Goal: Task Accomplishment & Management: Complete application form

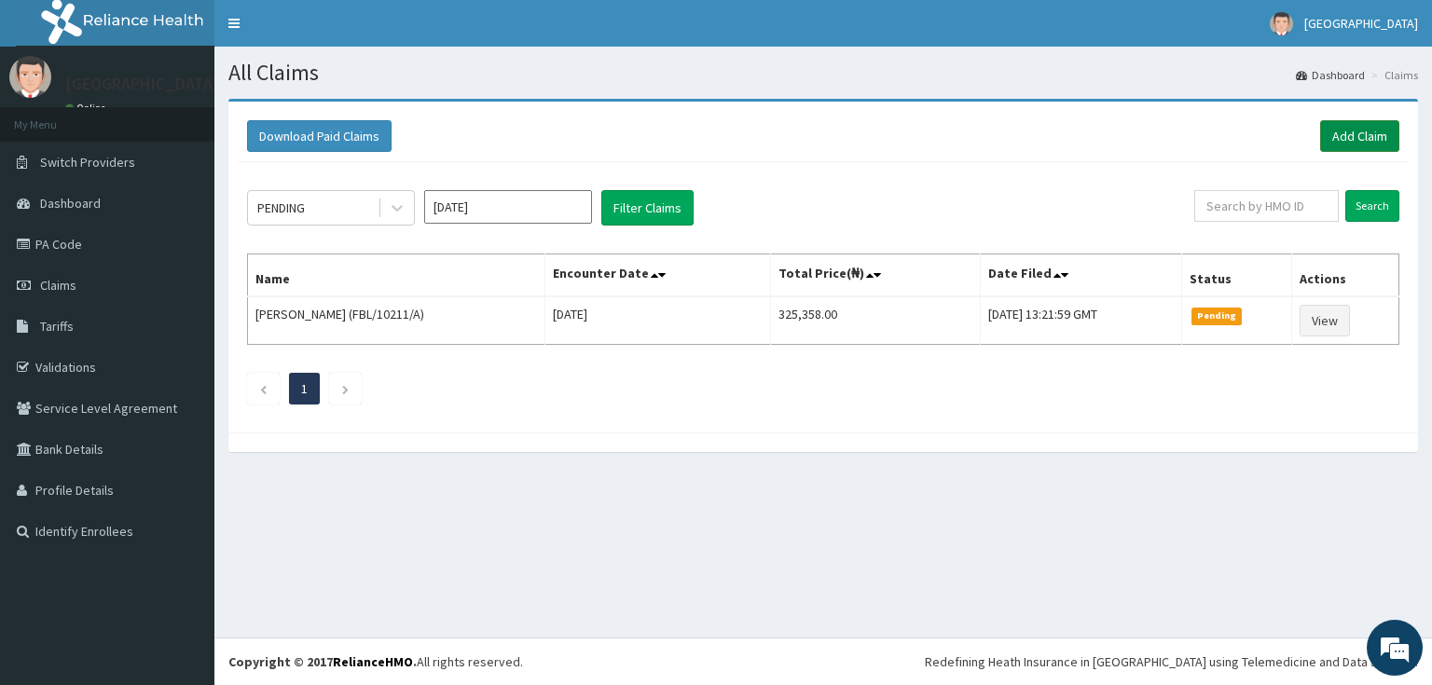
click at [1350, 140] on link "Add Claim" at bounding box center [1360, 136] width 79 height 32
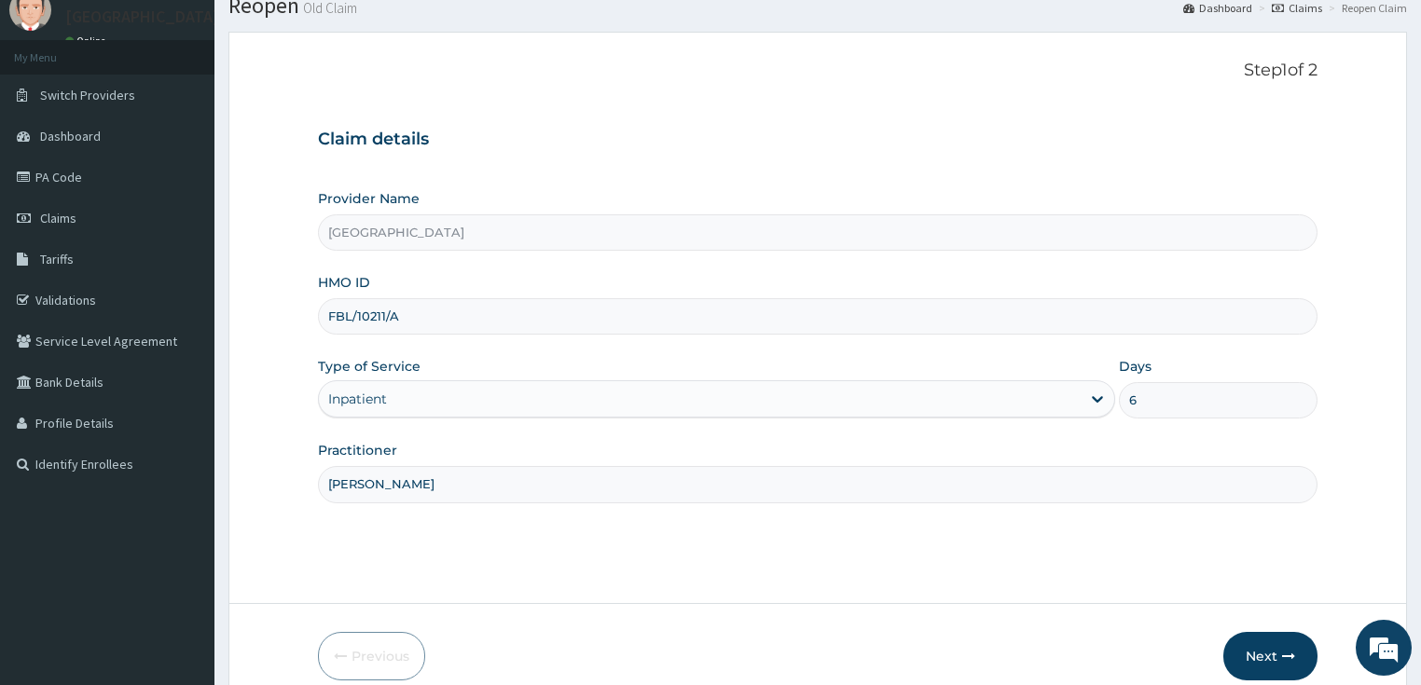
scroll to position [152, 0]
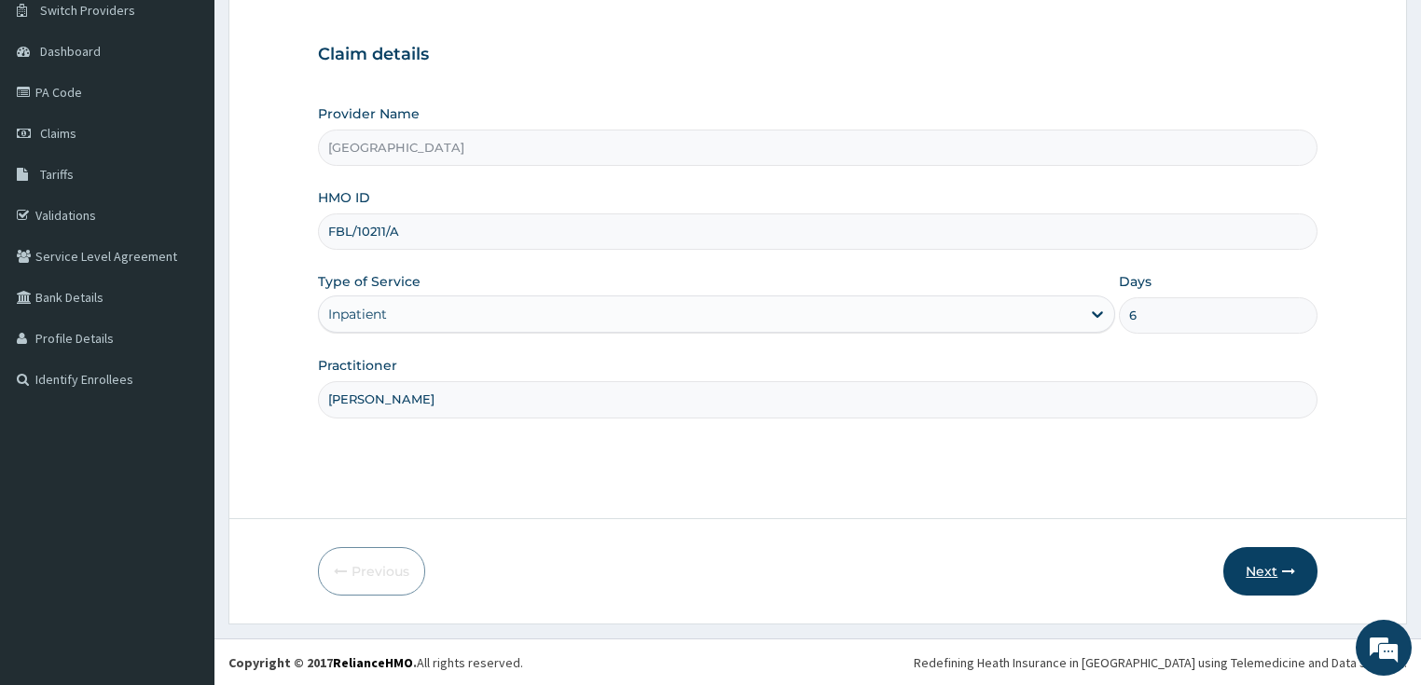
click at [1290, 570] on icon "button" at bounding box center [1288, 571] width 13 height 13
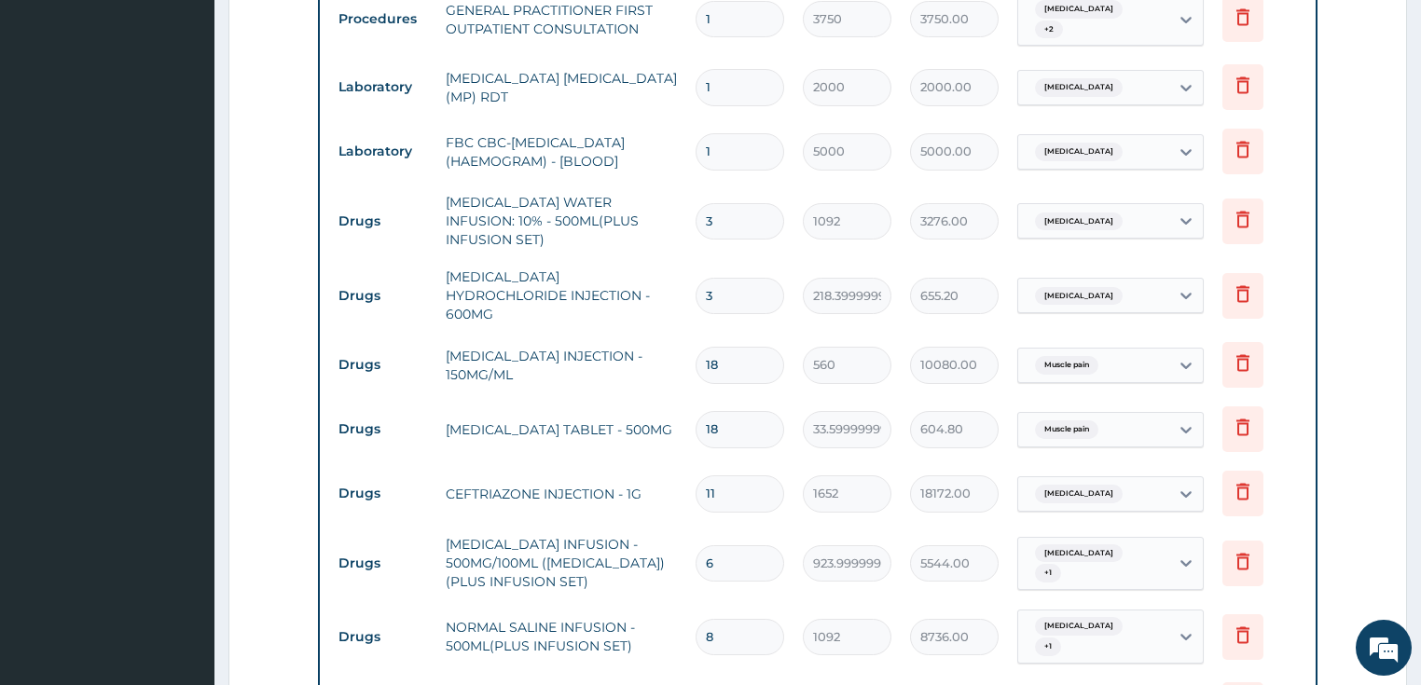
scroll to position [1776, 0]
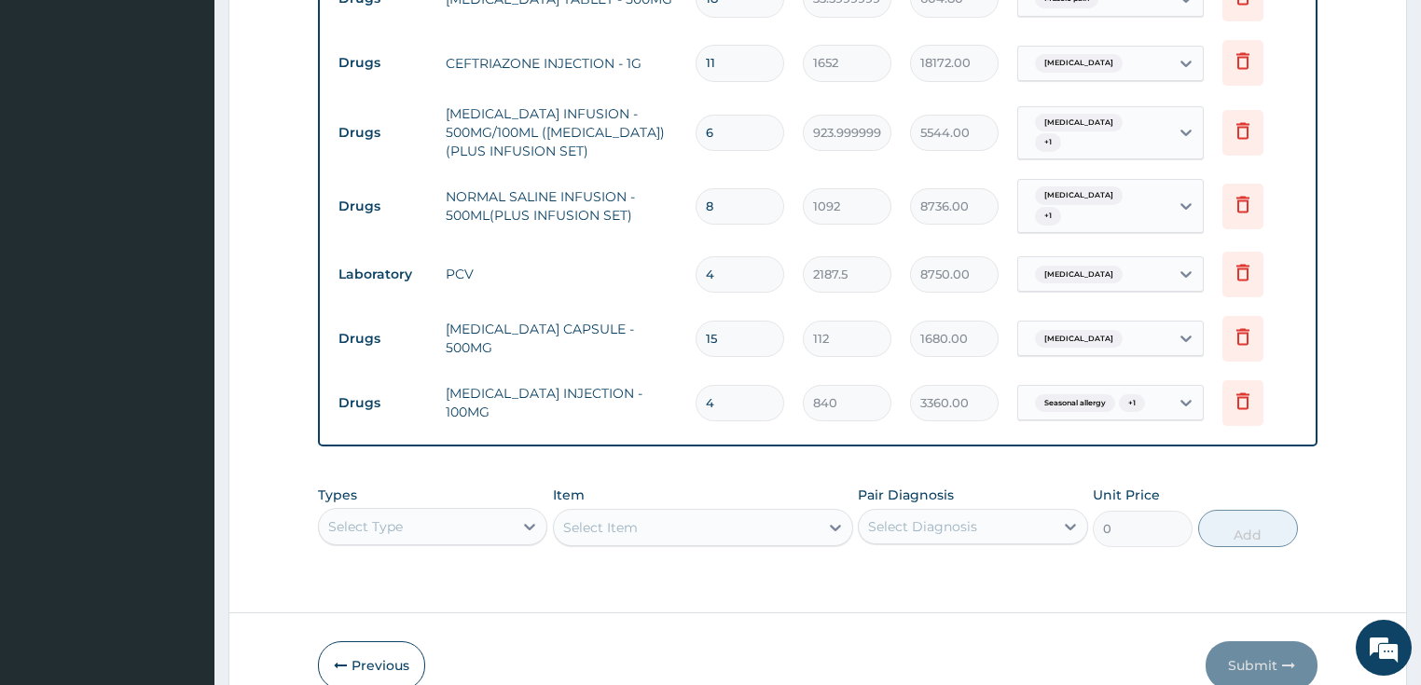
click at [454, 508] on div "Select Type" at bounding box center [433, 526] width 230 height 37
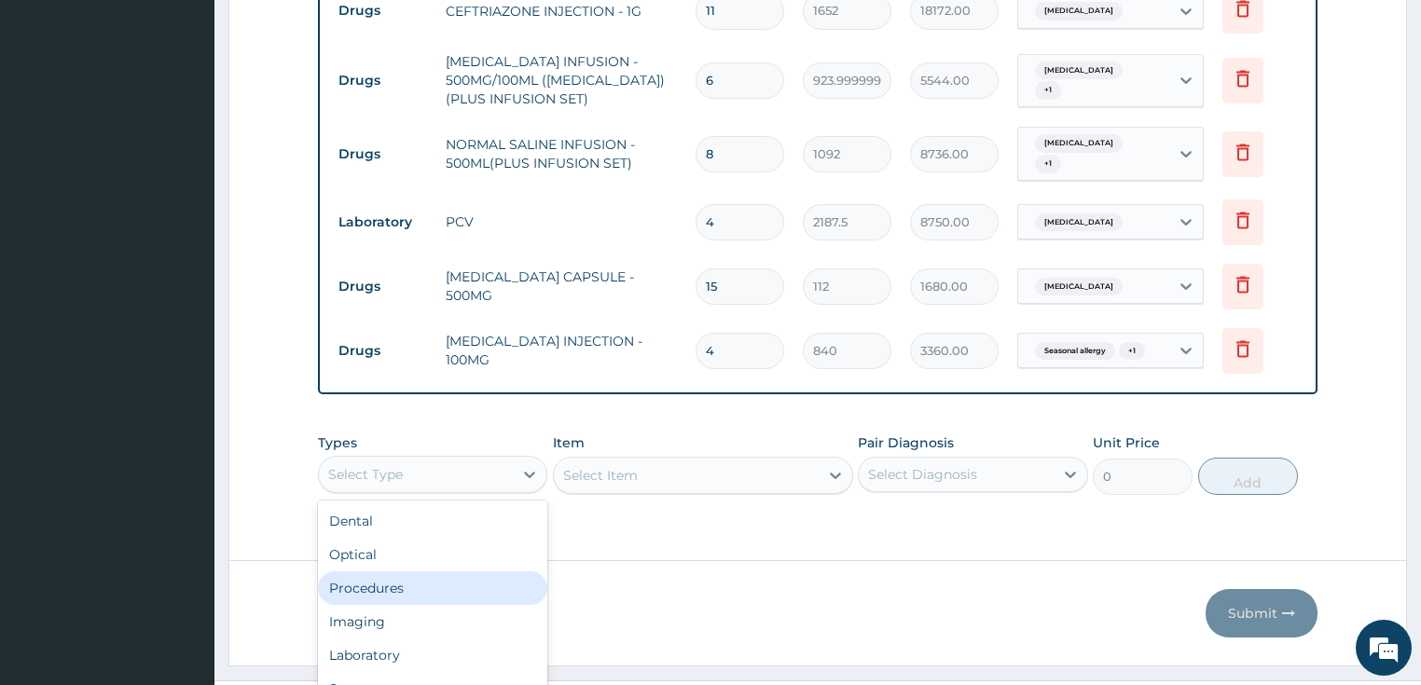
scroll to position [0, 0]
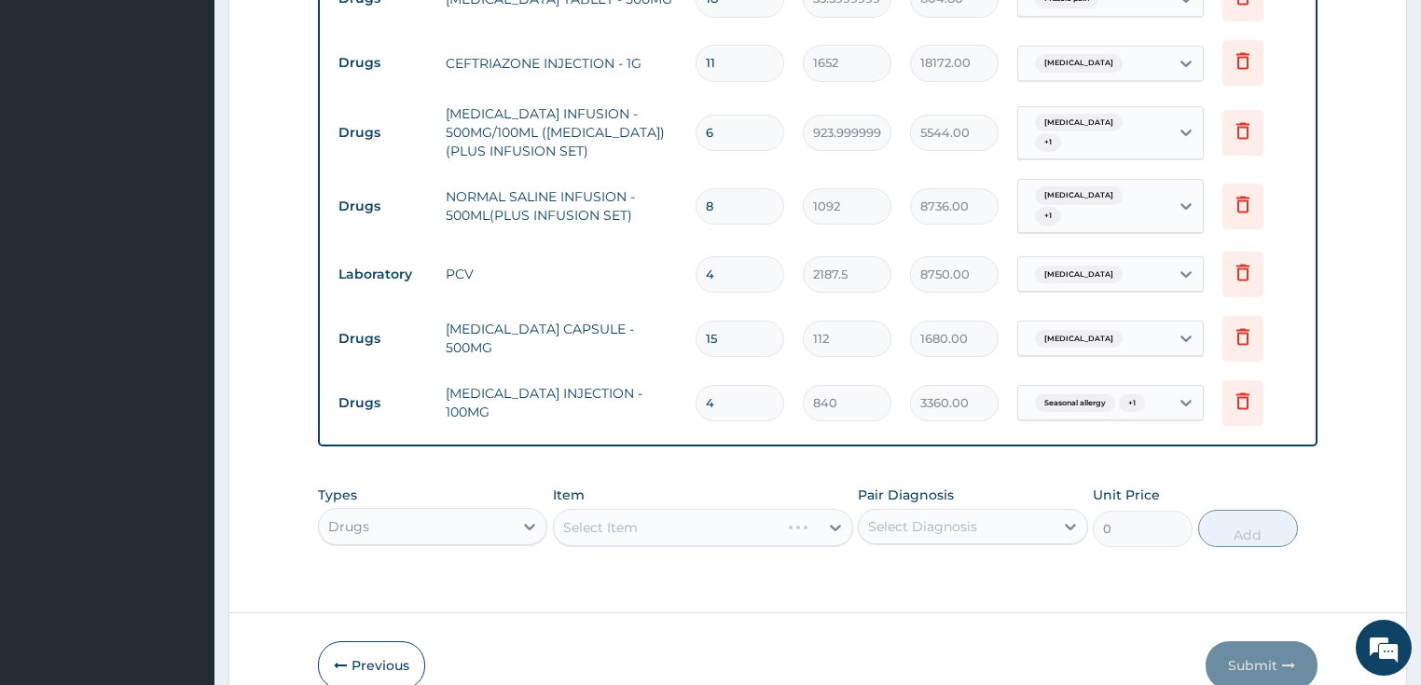
click at [694, 509] on div "Select Item" at bounding box center [703, 527] width 300 height 37
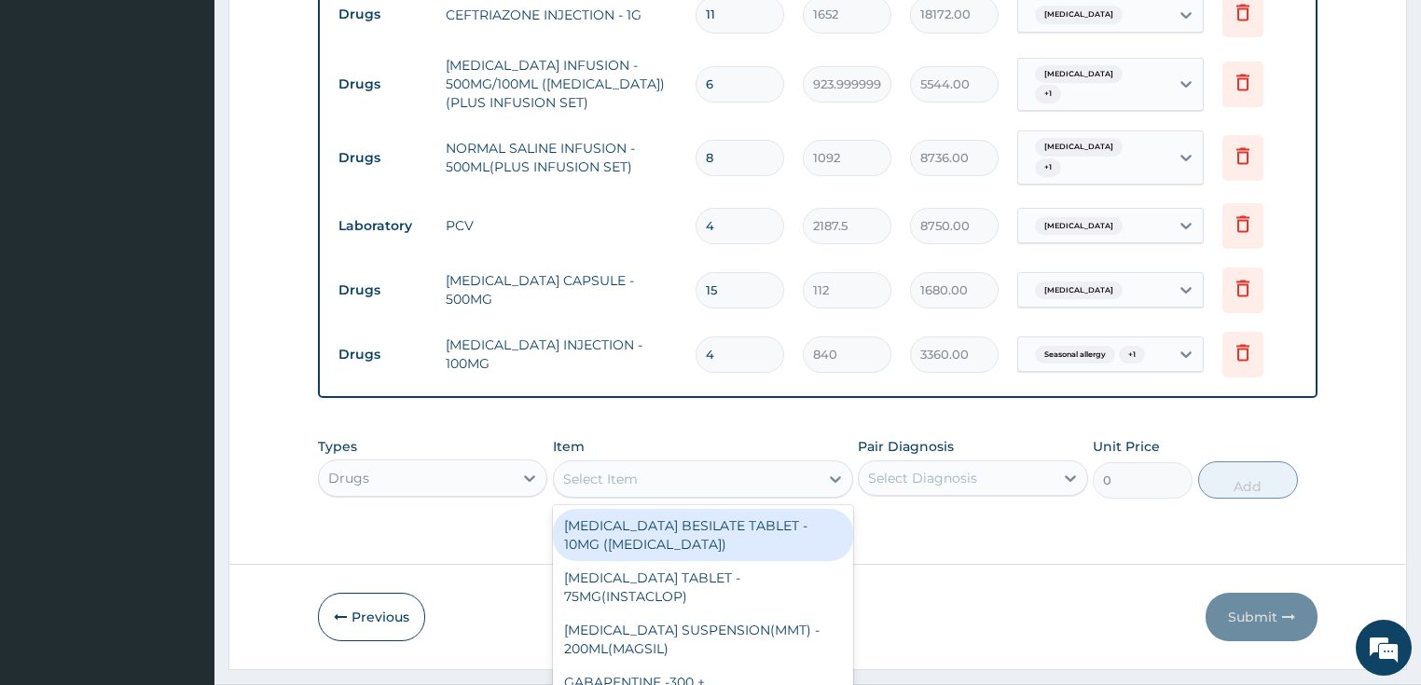
scroll to position [54, 0]
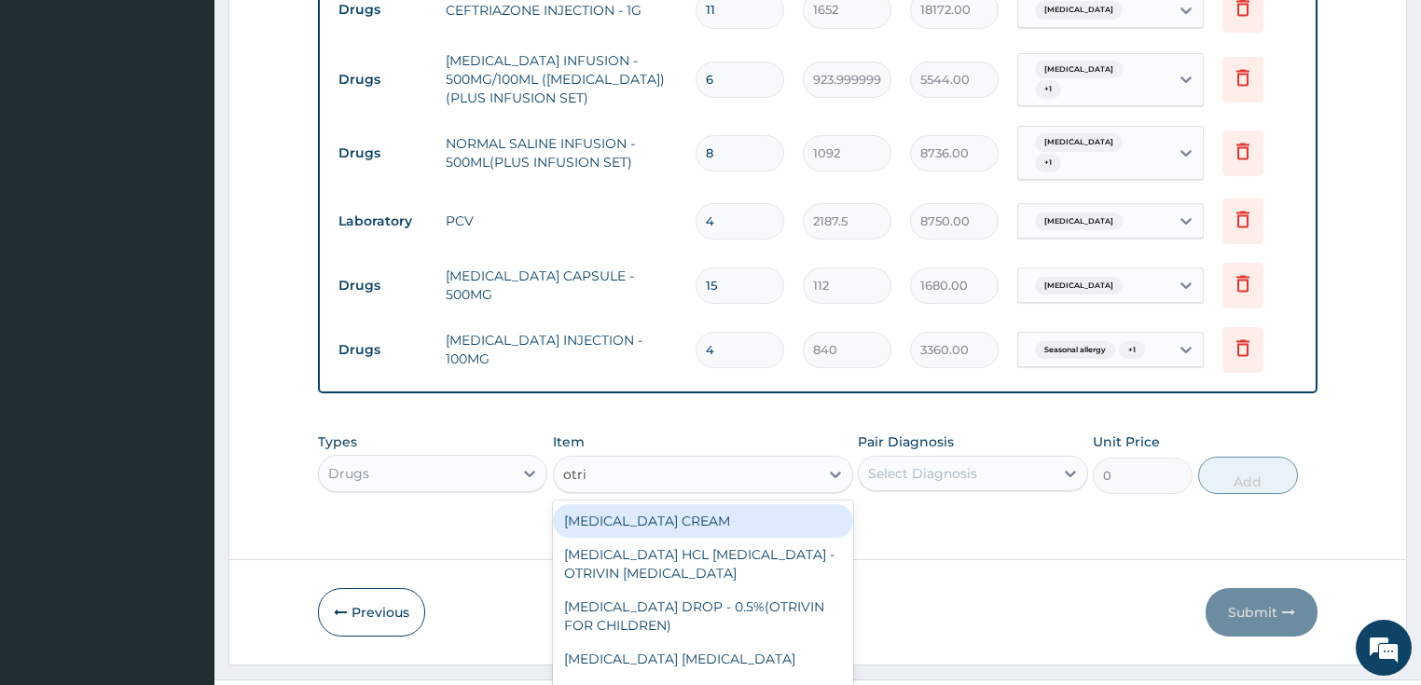
type input "otriv"
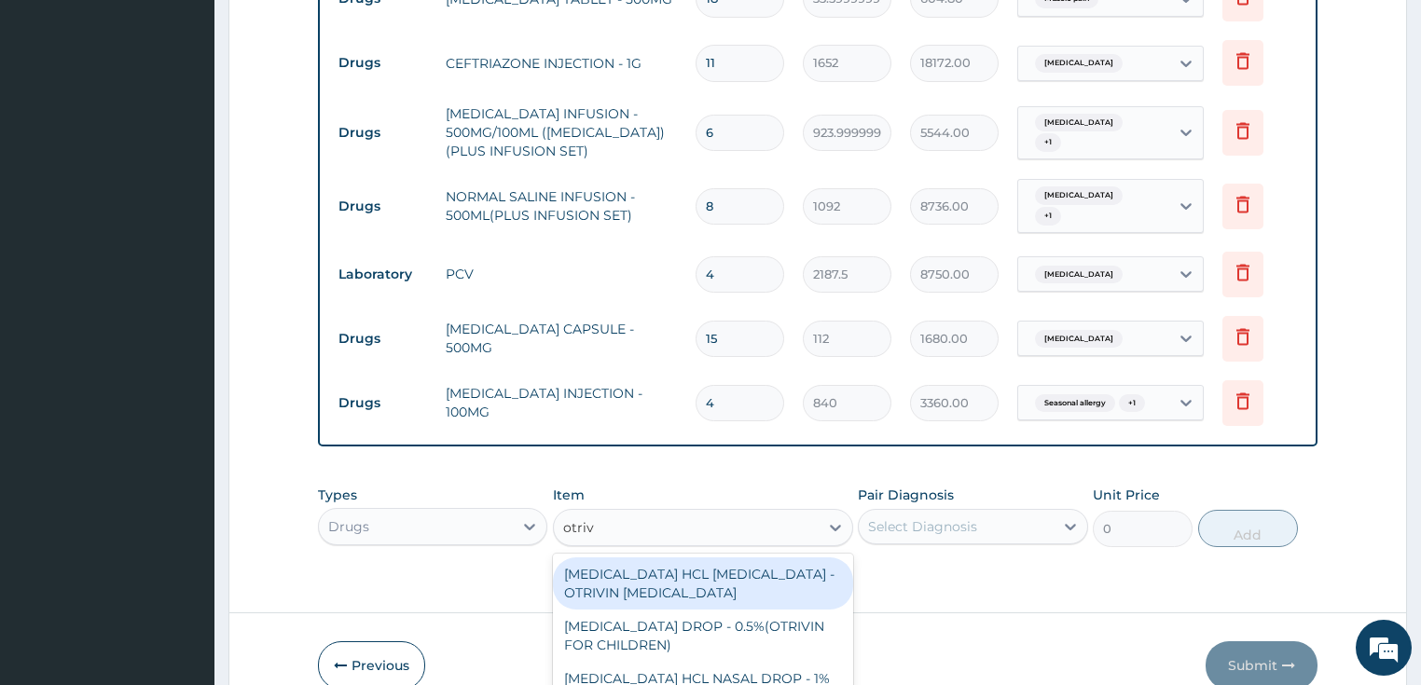
scroll to position [0, 0]
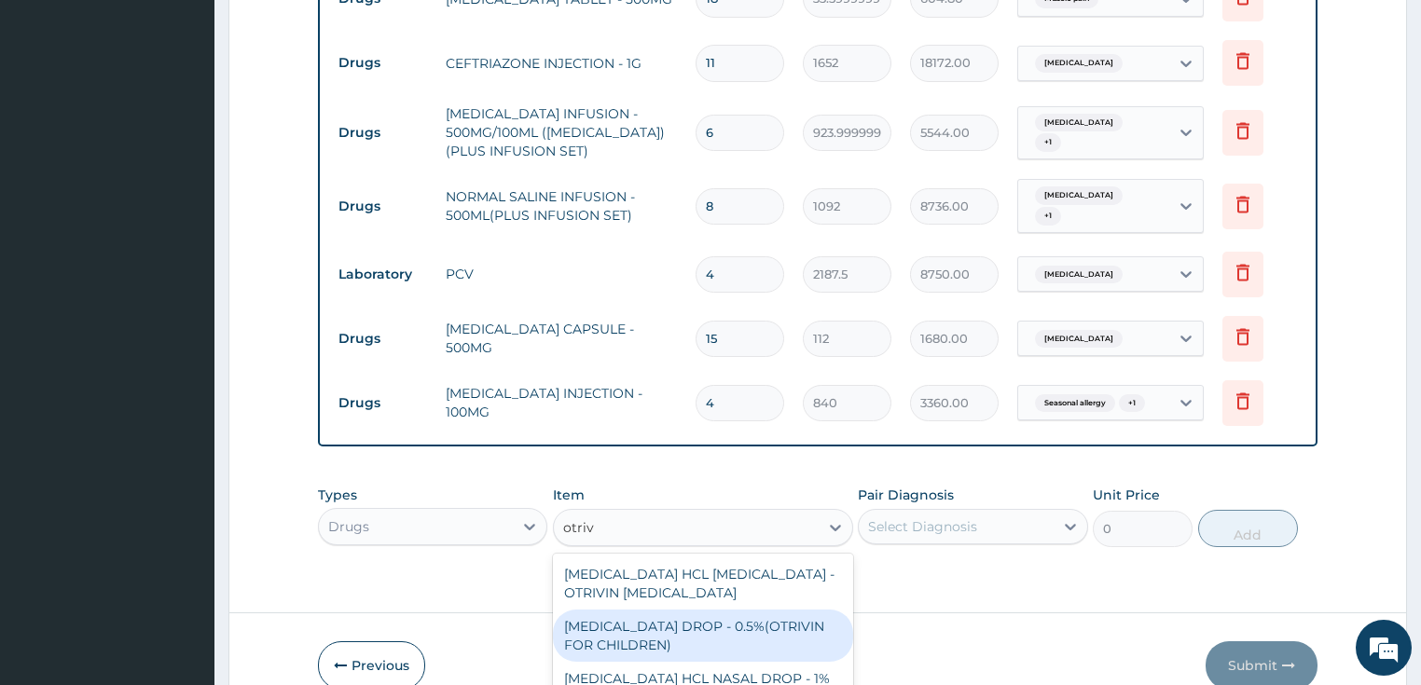
click at [680, 610] on div "XYLOMETAZOLINE NASAL DROP - 0.5%(OTRIVIN FOR CHILDREN)" at bounding box center [703, 636] width 300 height 52
type input "4480"
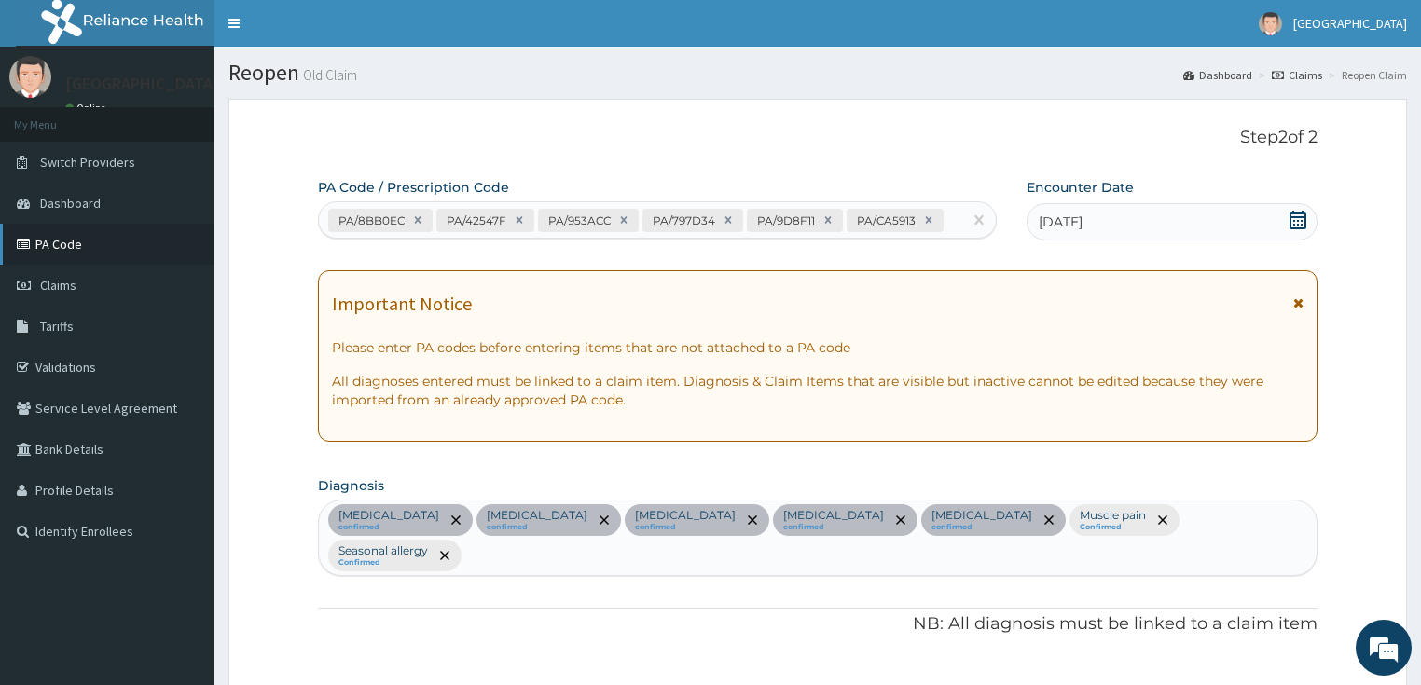
click at [66, 246] on link "PA Code" at bounding box center [107, 244] width 214 height 41
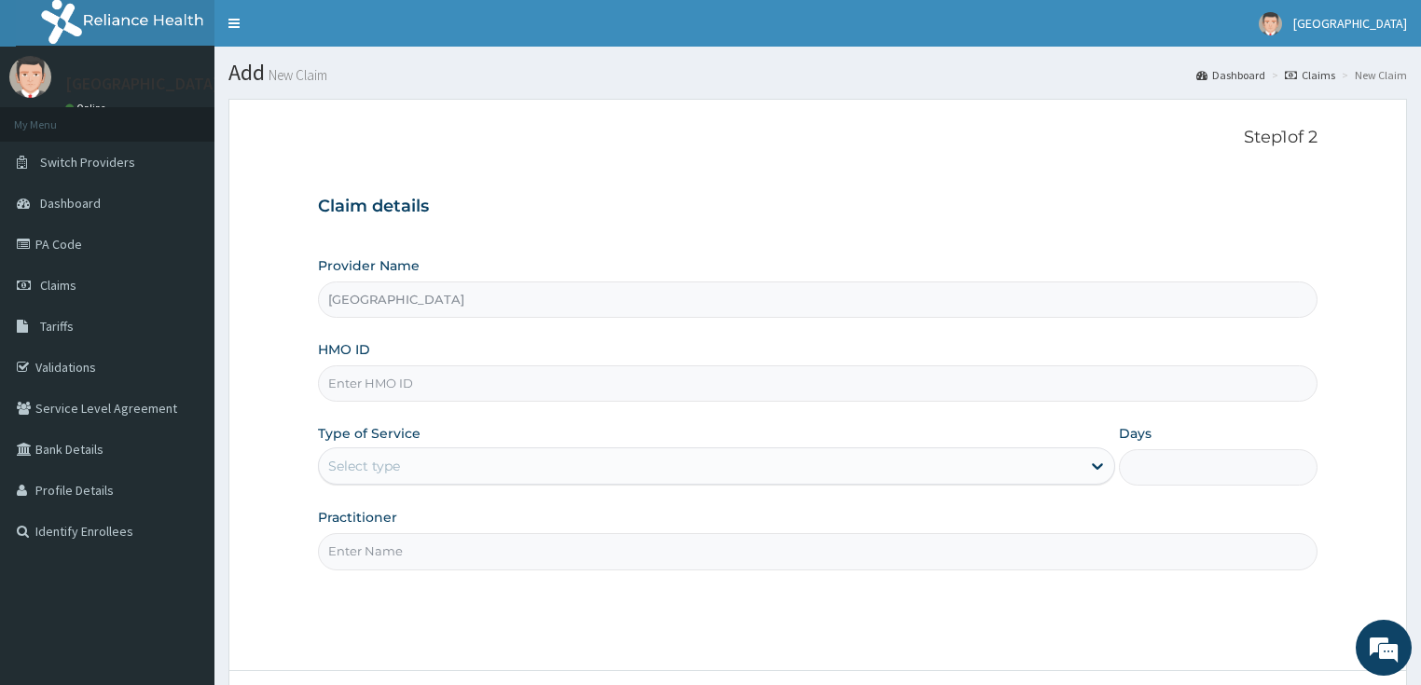
click at [393, 381] on input "HMO ID" at bounding box center [818, 384] width 1001 height 36
paste input "NPF/10110/E"
type input "NPF/10110/E"
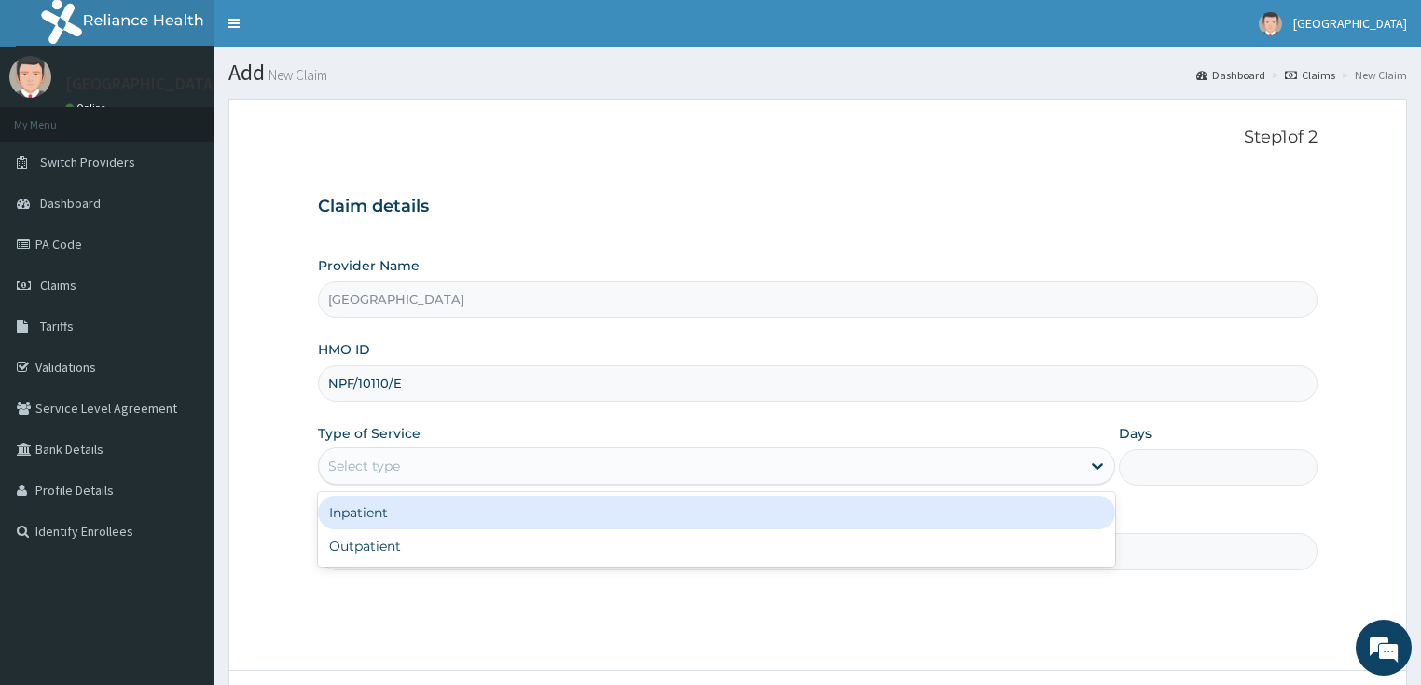
click at [332, 457] on div "Select type" at bounding box center [364, 466] width 72 height 19
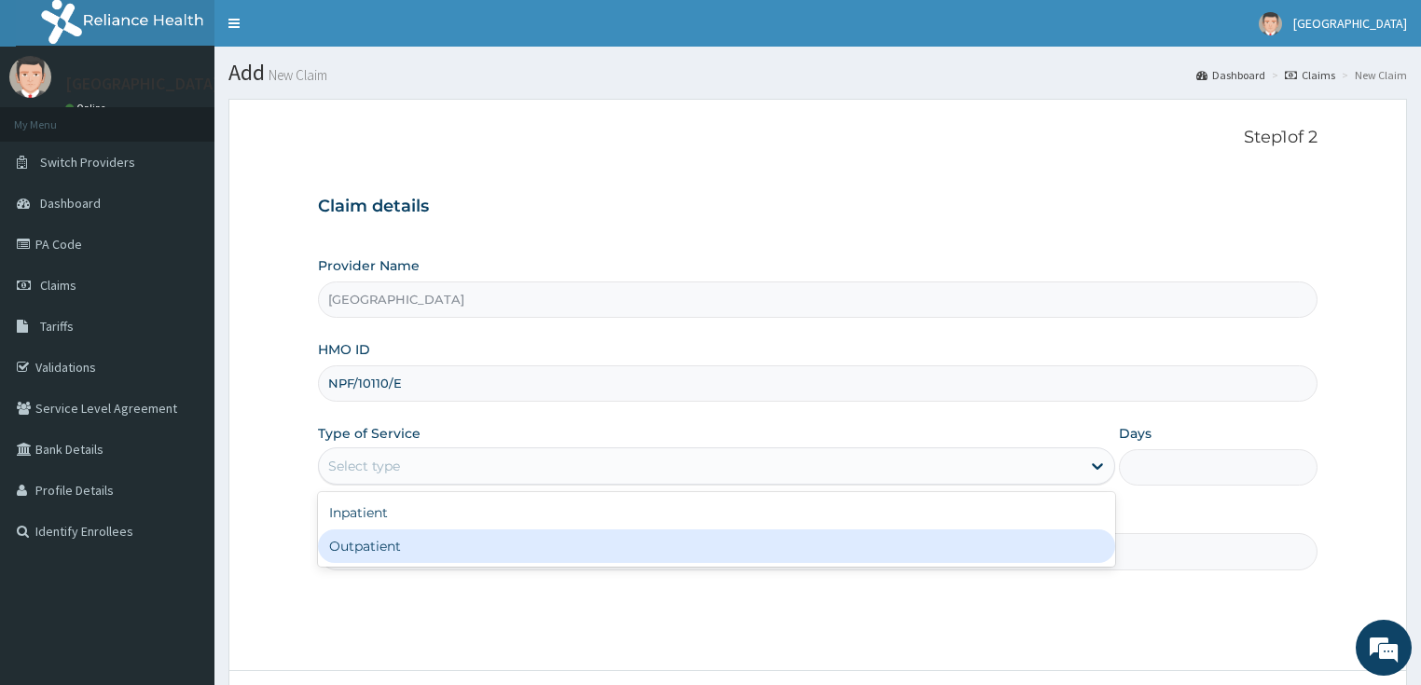
click at [361, 544] on div "Outpatient" at bounding box center [716, 547] width 797 height 34
type input "1"
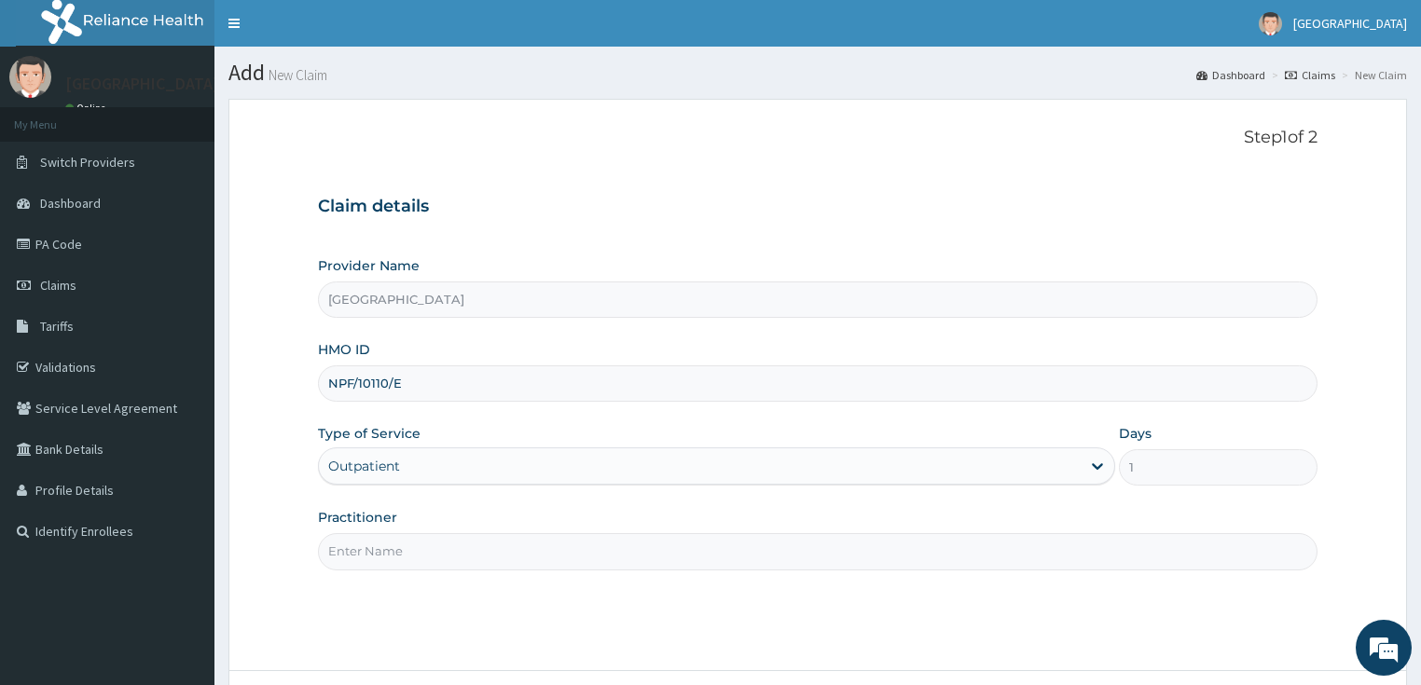
click at [411, 547] on input "Practitioner" at bounding box center [818, 551] width 1001 height 36
type input "DR PIUS"
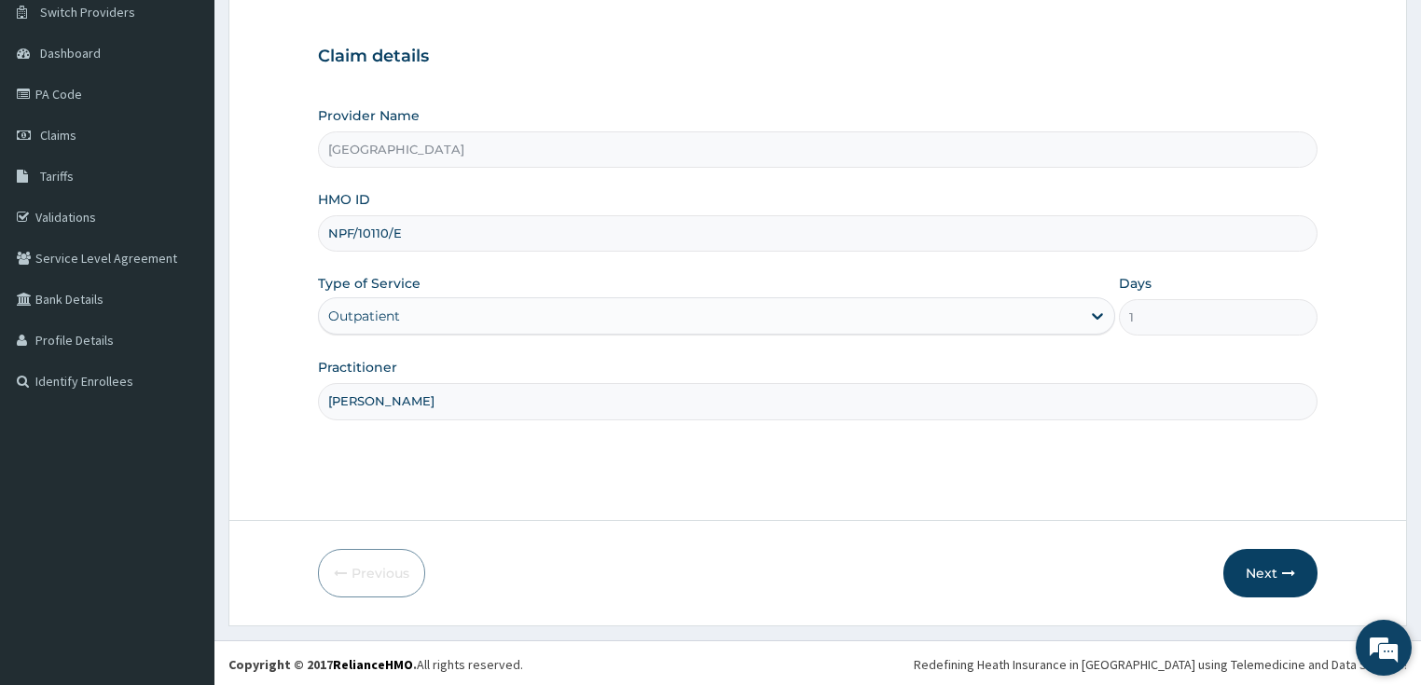
scroll to position [152, 0]
click at [1291, 574] on icon "button" at bounding box center [1288, 571] width 13 height 13
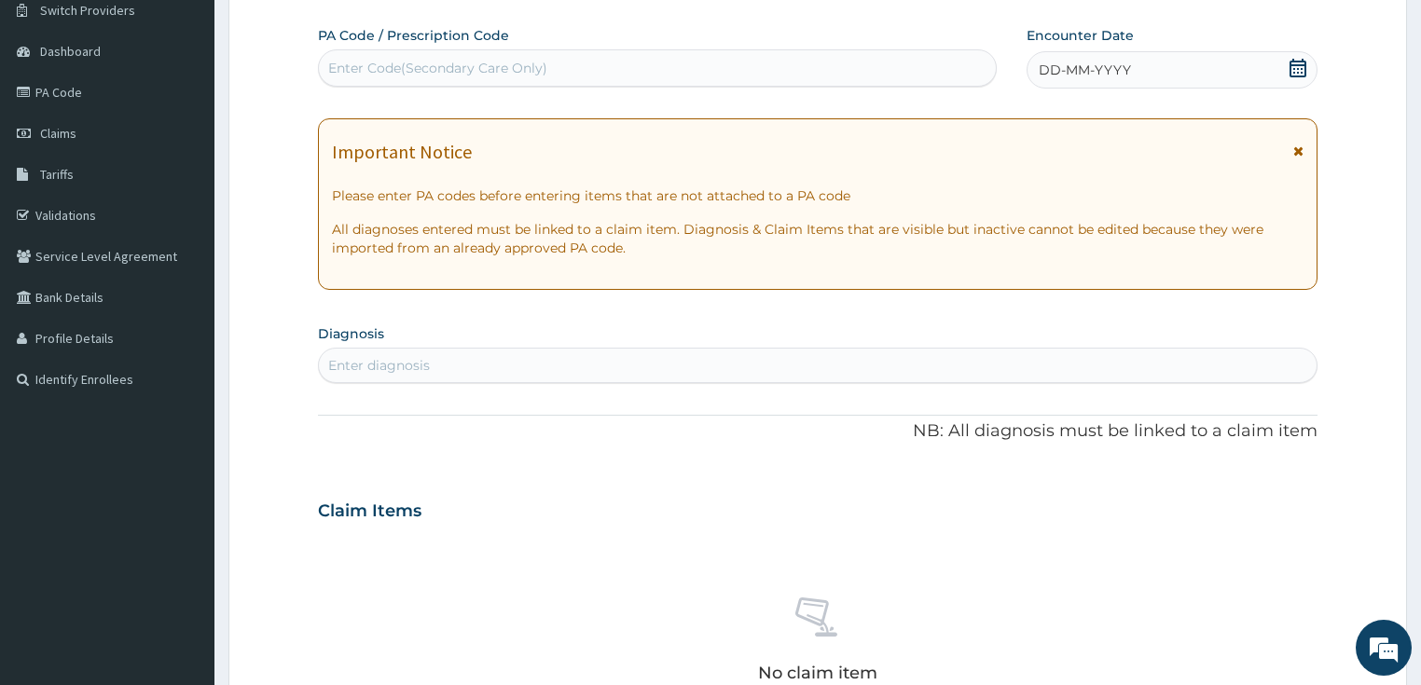
click at [448, 75] on div "Enter Code(Secondary Care Only)" at bounding box center [437, 68] width 219 height 19
paste input "PA/47807B"
type input "PA/47807B"
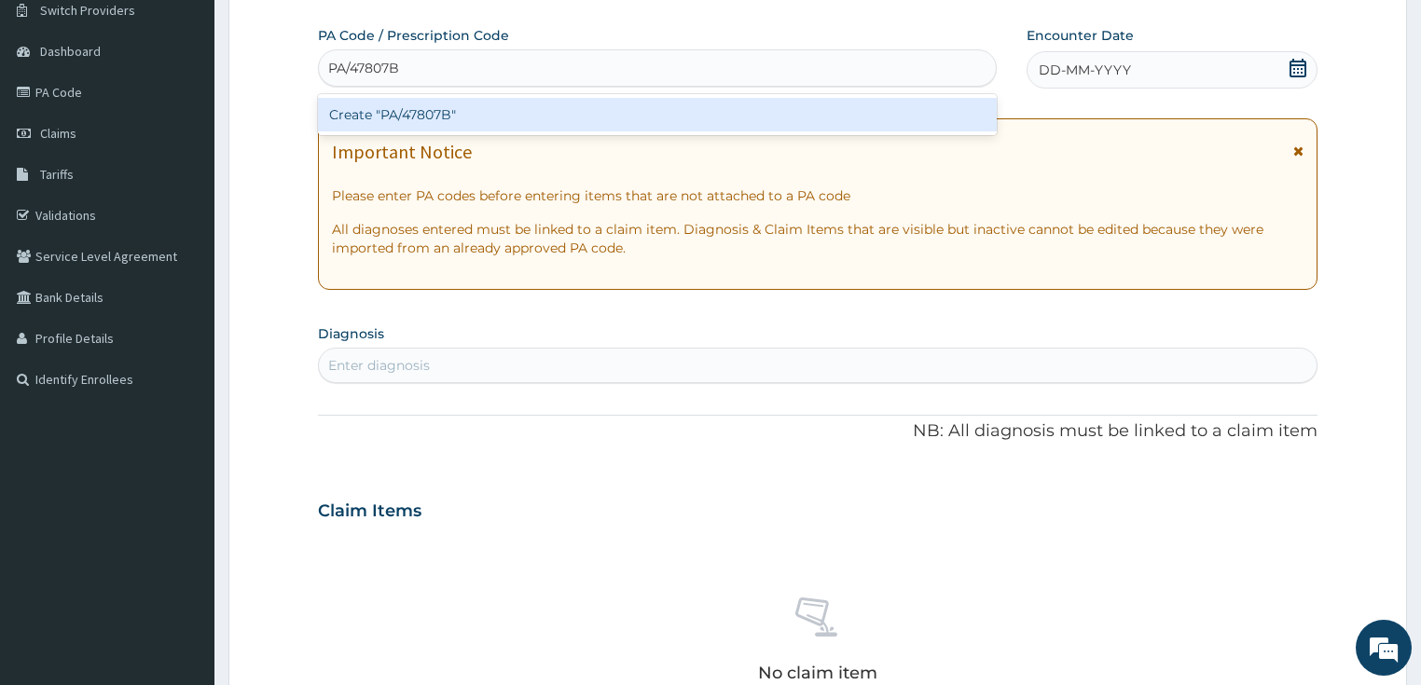
click at [400, 119] on div "Create "PA/47807B"" at bounding box center [657, 115] width 679 height 34
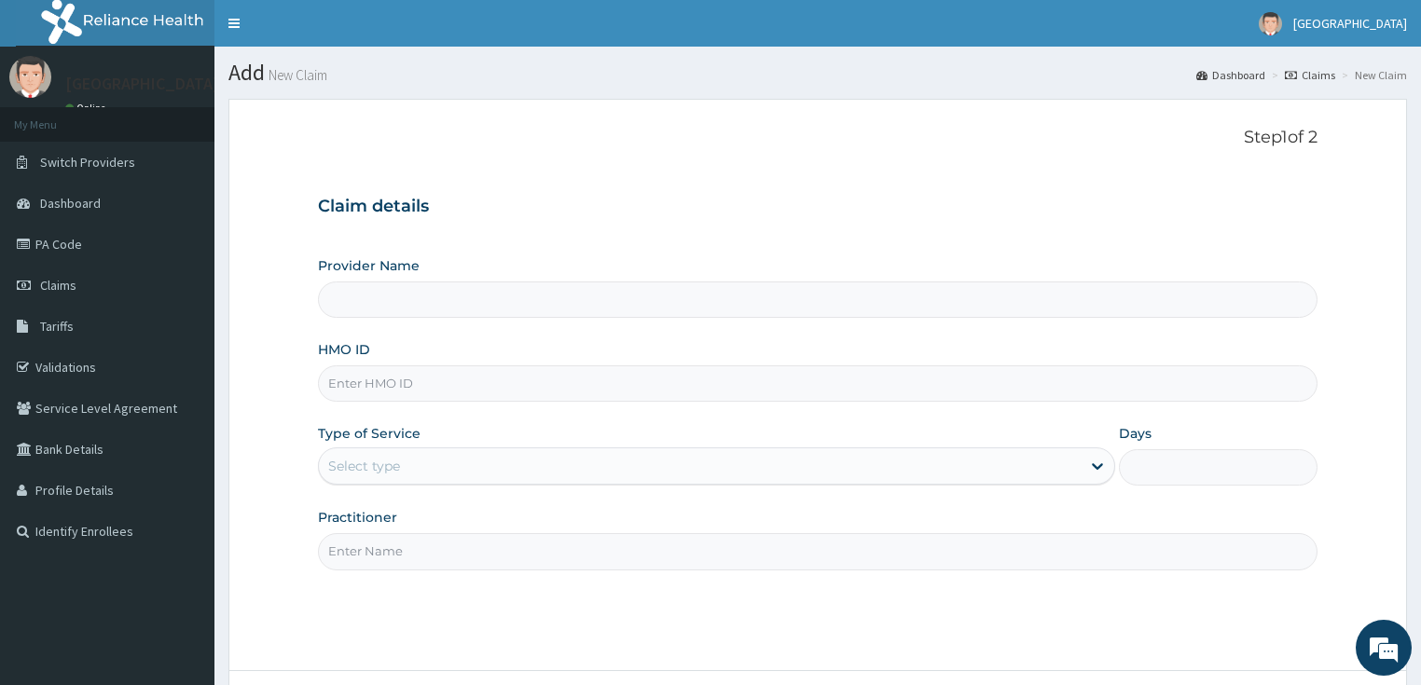
type input "[GEOGRAPHIC_DATA]"
click at [452, 291] on input "[GEOGRAPHIC_DATA]" at bounding box center [818, 300] width 1001 height 36
drag, startPoint x: 430, startPoint y: 370, endPoint x: 421, endPoint y: 380, distance: 13.9
click at [429, 370] on input "HMO ID" at bounding box center [818, 384] width 1001 height 36
paste input "NPF/10110/E"
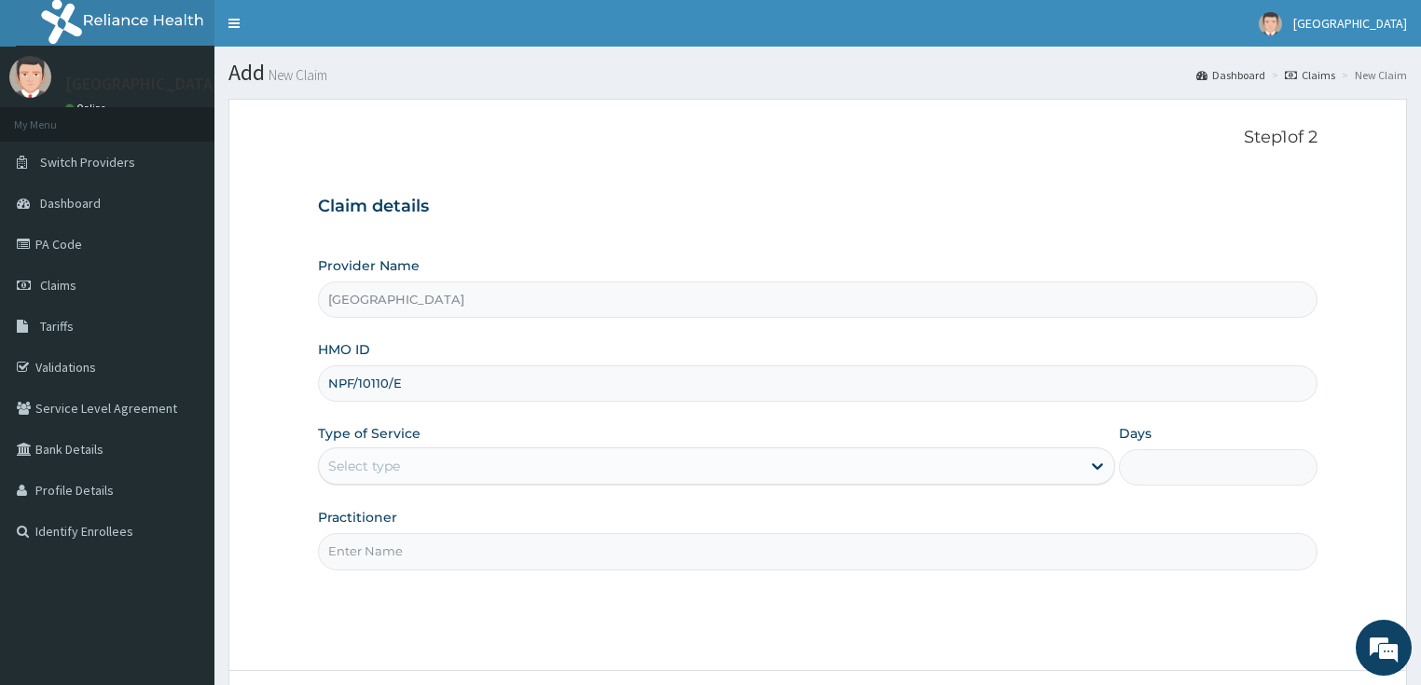
type input "NPF/10110/E"
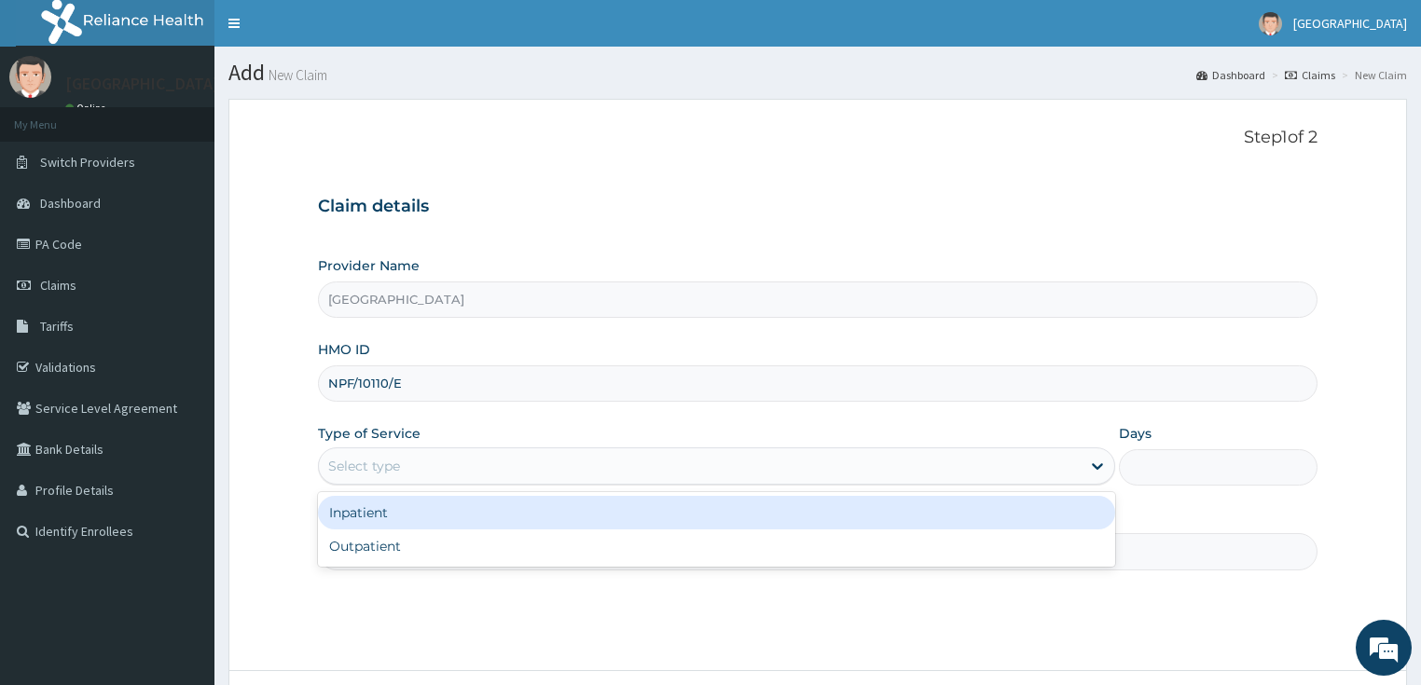
click at [384, 467] on div "Select type" at bounding box center [364, 466] width 72 height 19
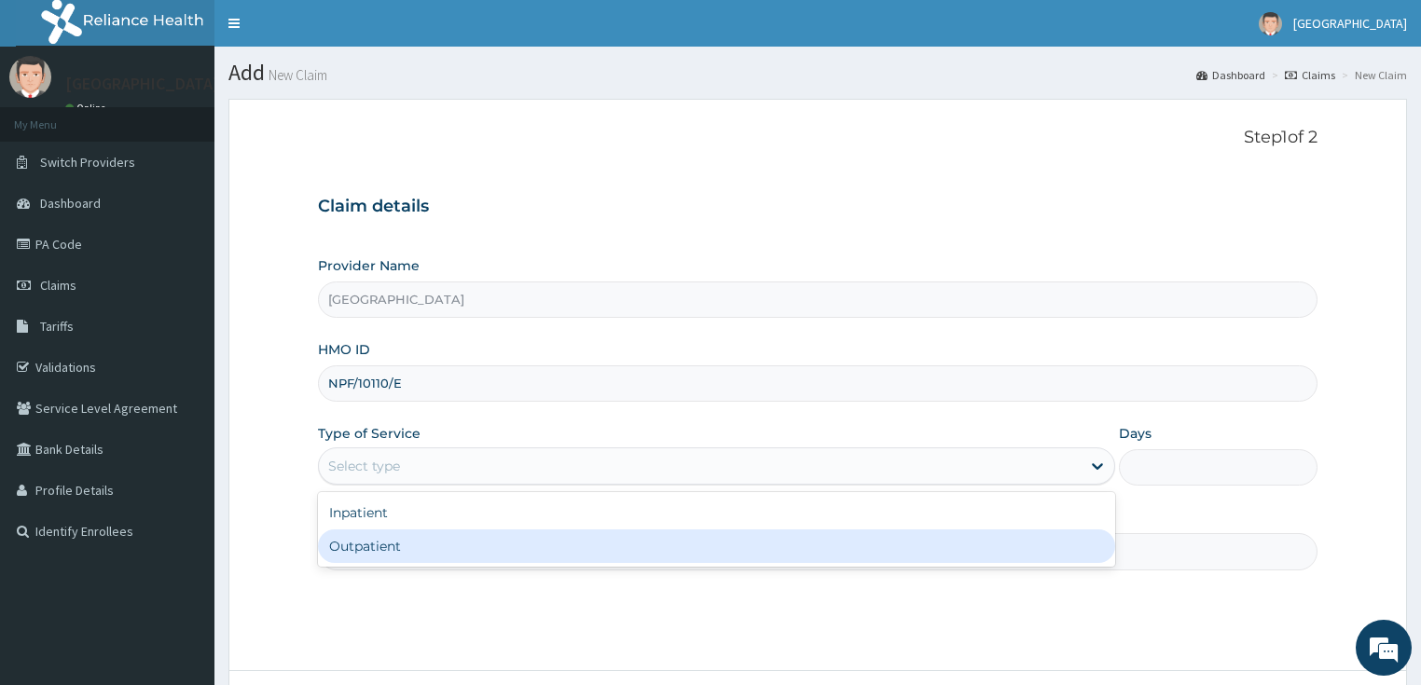
click at [376, 541] on div "Outpatient" at bounding box center [716, 547] width 797 height 34
type input "1"
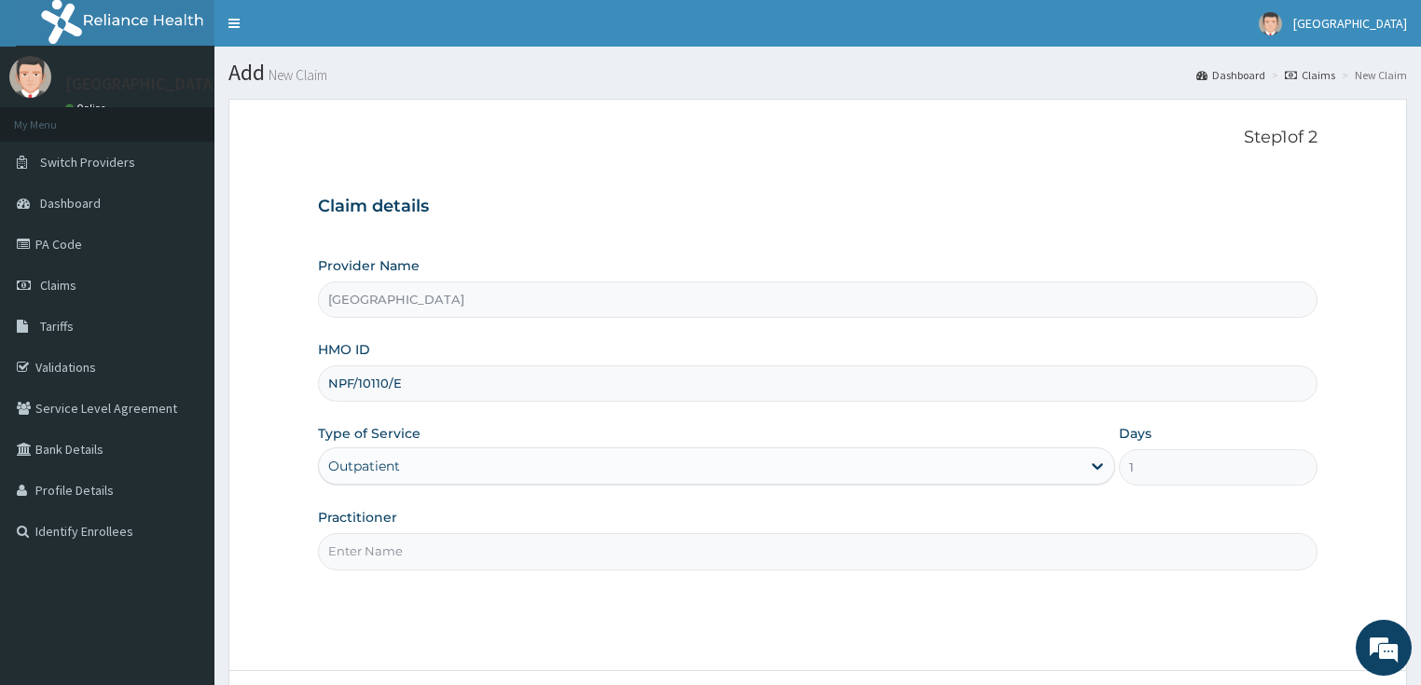
click at [404, 549] on input "Practitioner" at bounding box center [818, 551] width 1001 height 36
type input "DR PIUS"
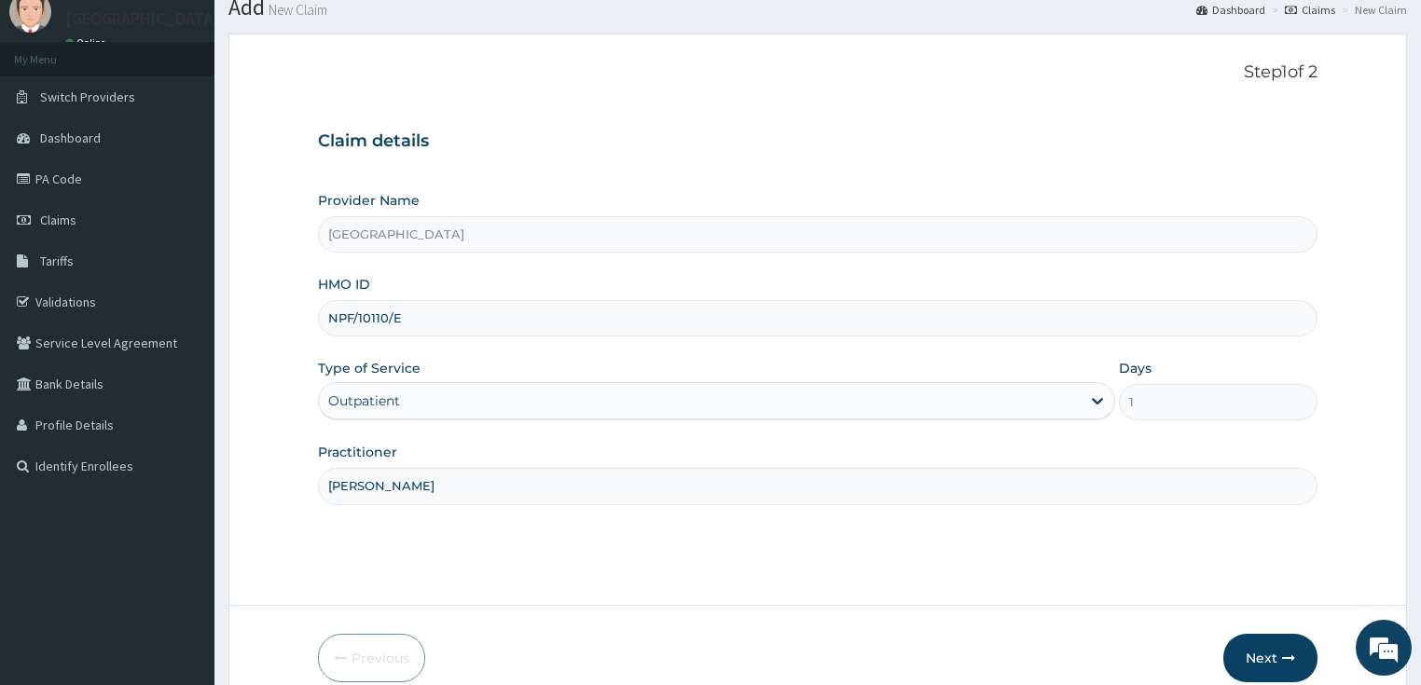
scroll to position [152, 0]
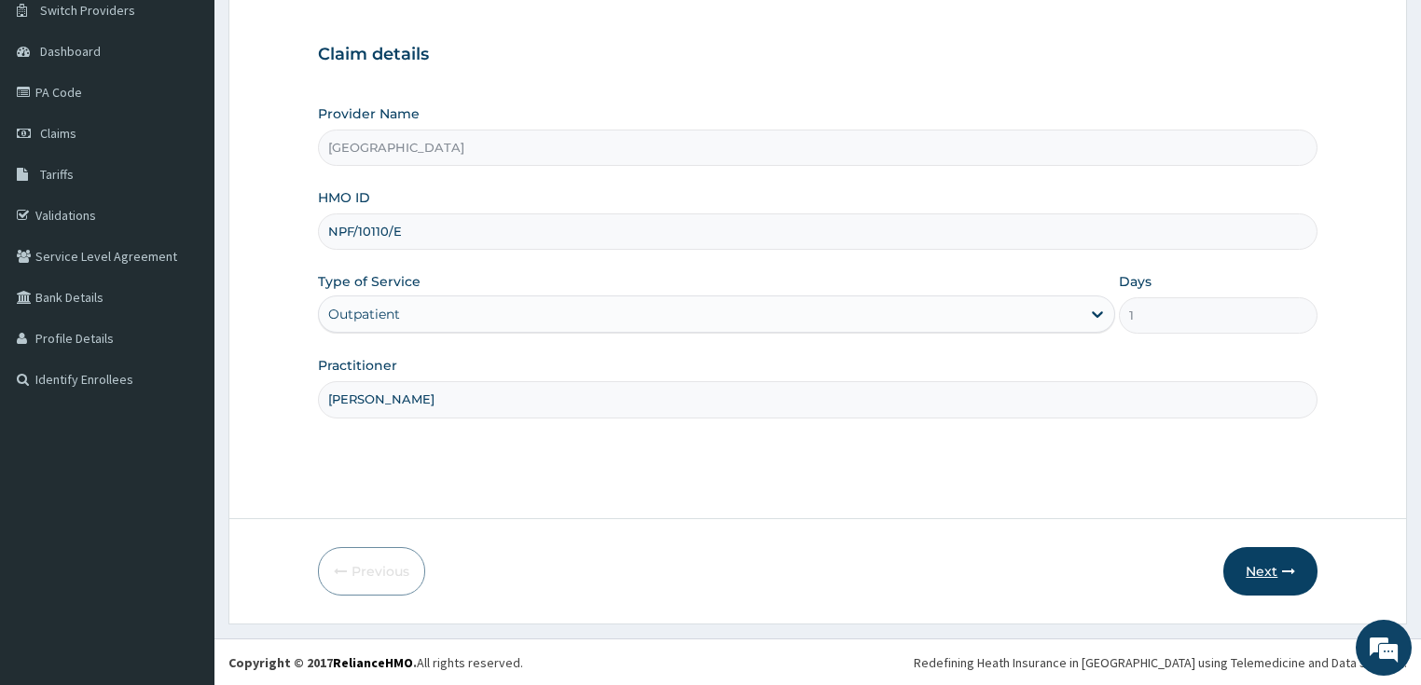
click at [1246, 560] on button "Next" at bounding box center [1271, 571] width 94 height 48
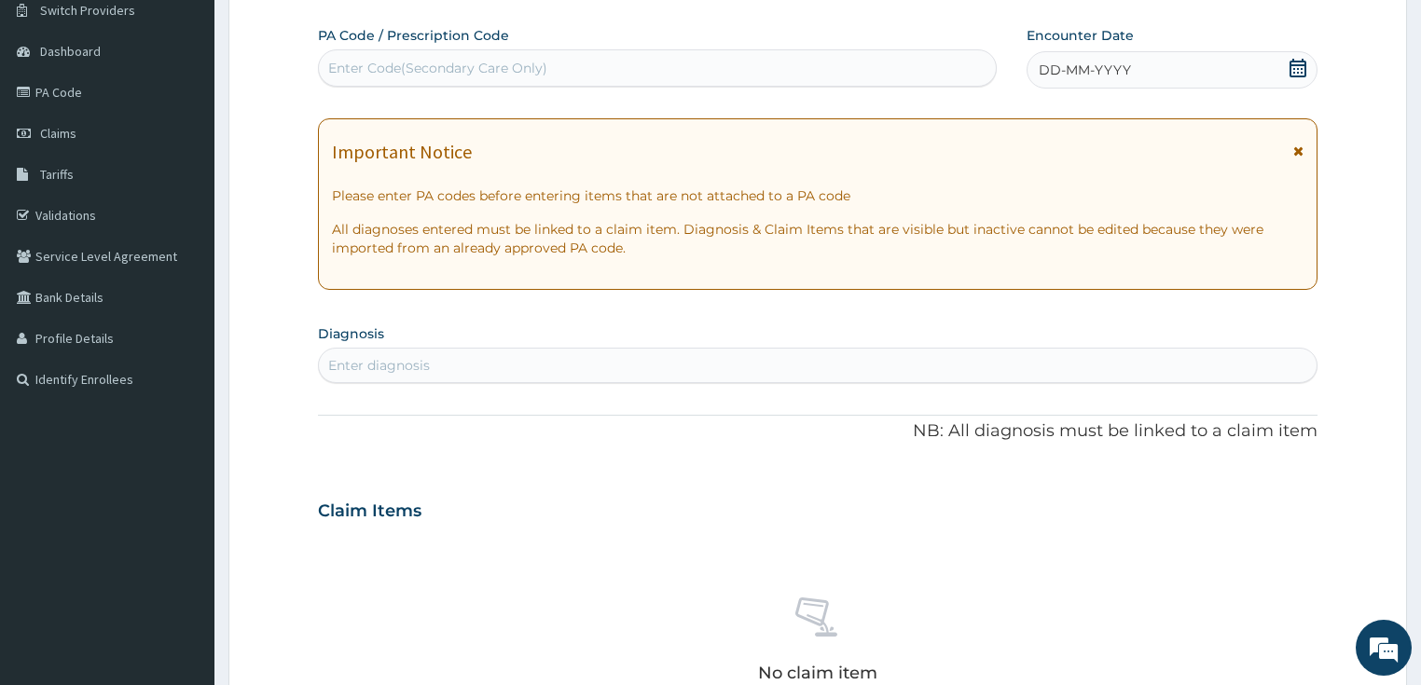
click at [400, 59] on div "Enter Code(Secondary Care Only)" at bounding box center [437, 68] width 219 height 19
paste input "PA/47807B"
type input "PA/47807B"
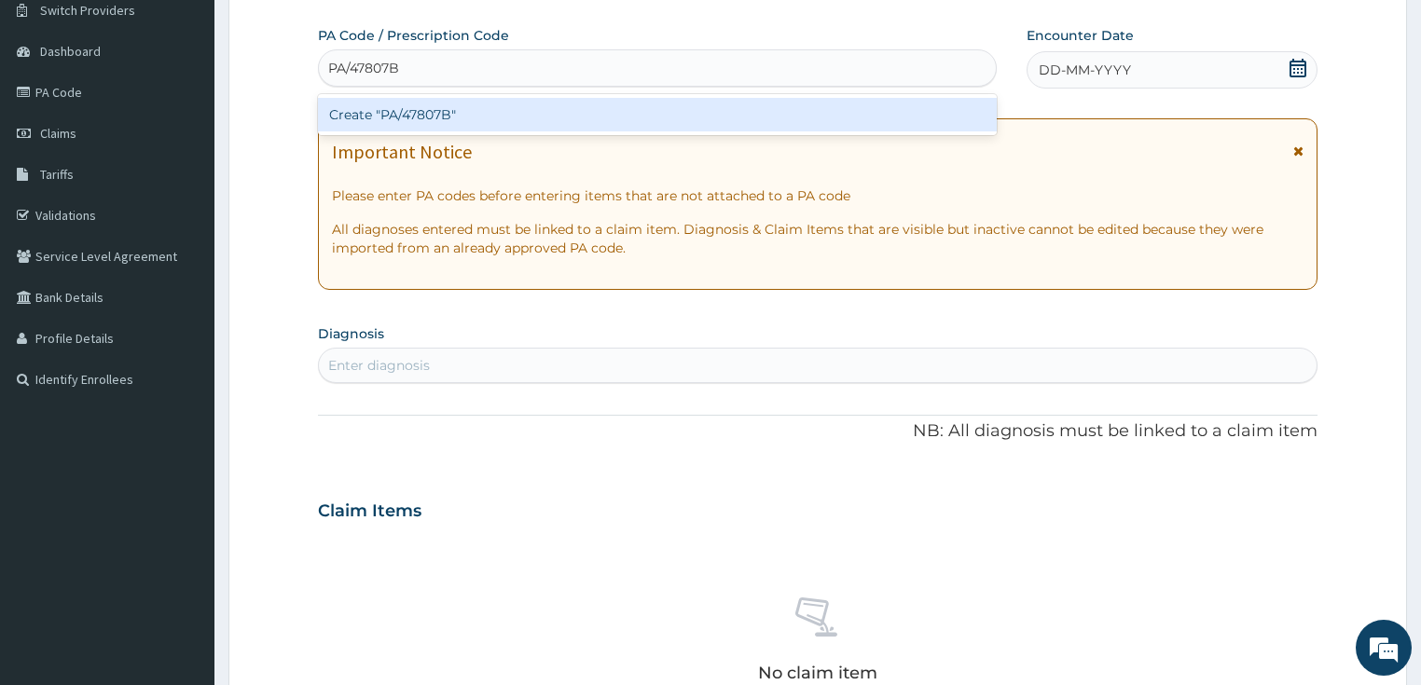
click at [415, 120] on div "Create "PA/47807B"" at bounding box center [657, 115] width 679 height 34
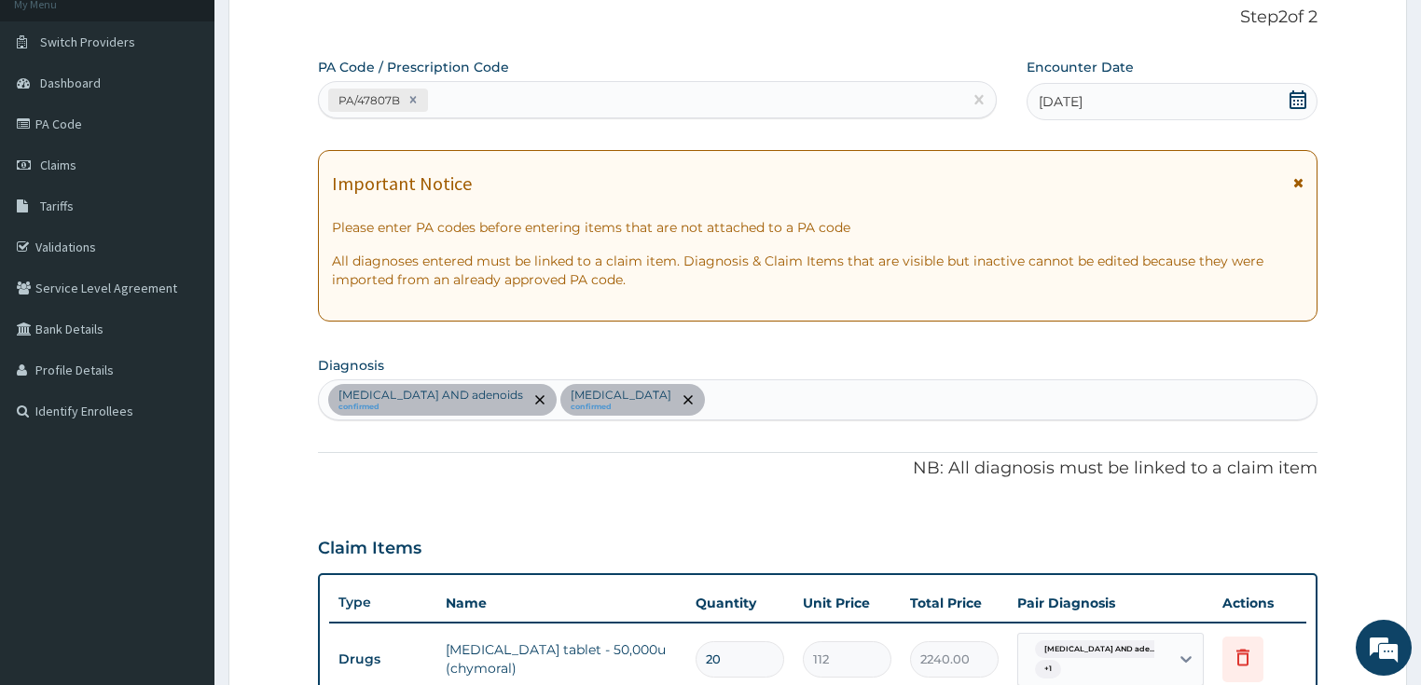
scroll to position [119, 0]
click at [553, 99] on div "PA/47807B" at bounding box center [640, 101] width 643 height 31
paste input "PA/F07CB9"
type input "PA/F07CB9"
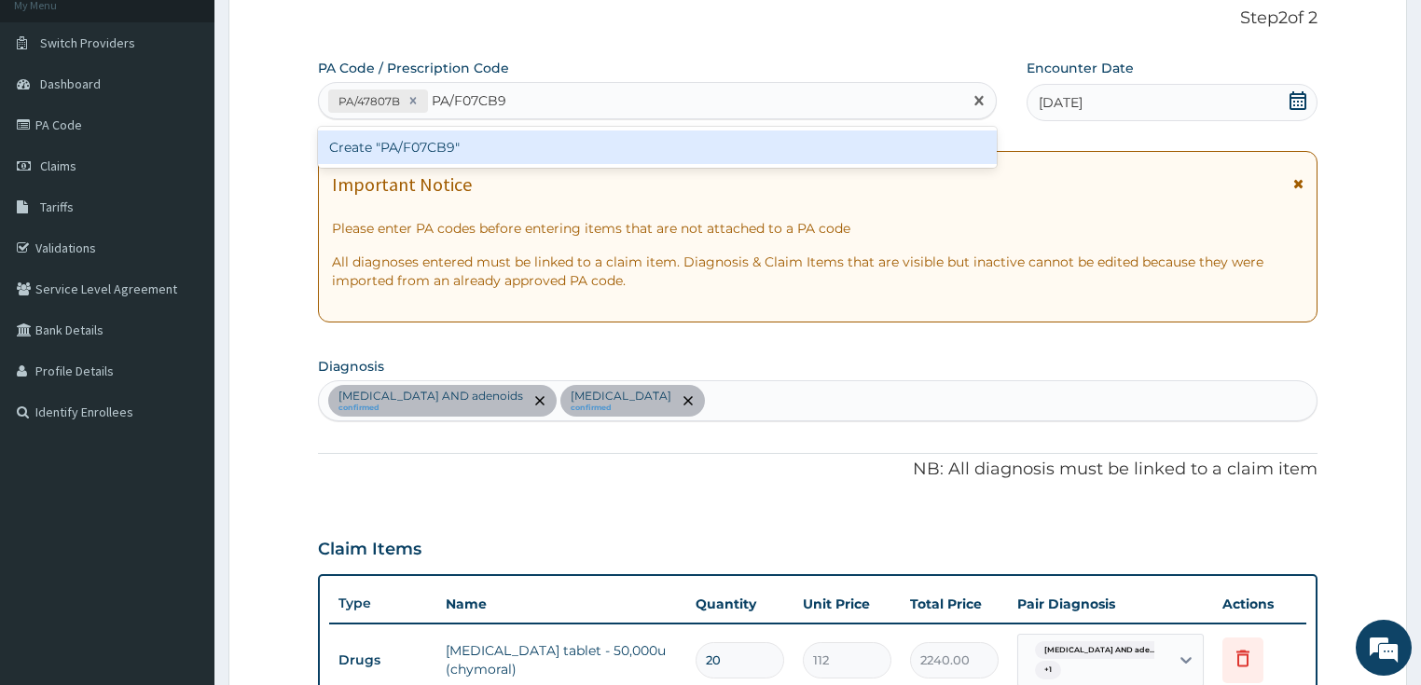
click at [455, 151] on div "Create "PA/F07CB9"" at bounding box center [657, 148] width 679 height 34
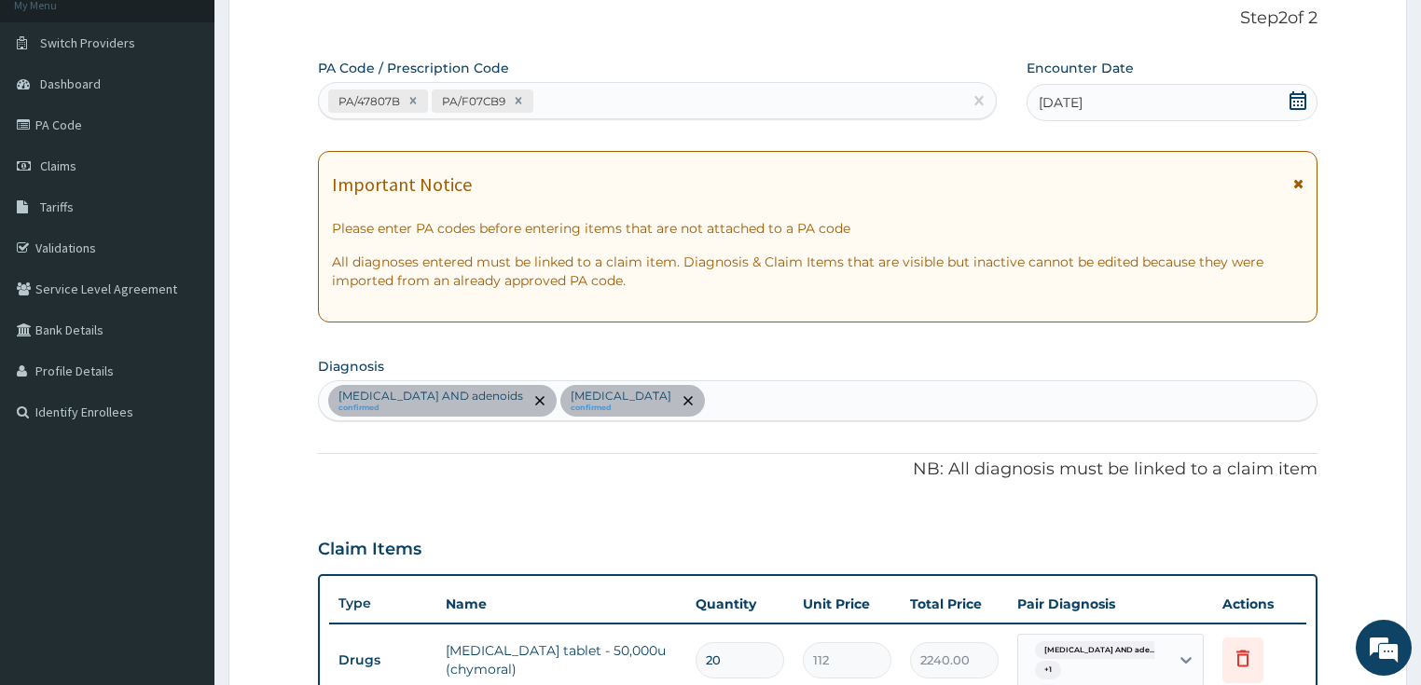
scroll to position [631, 0]
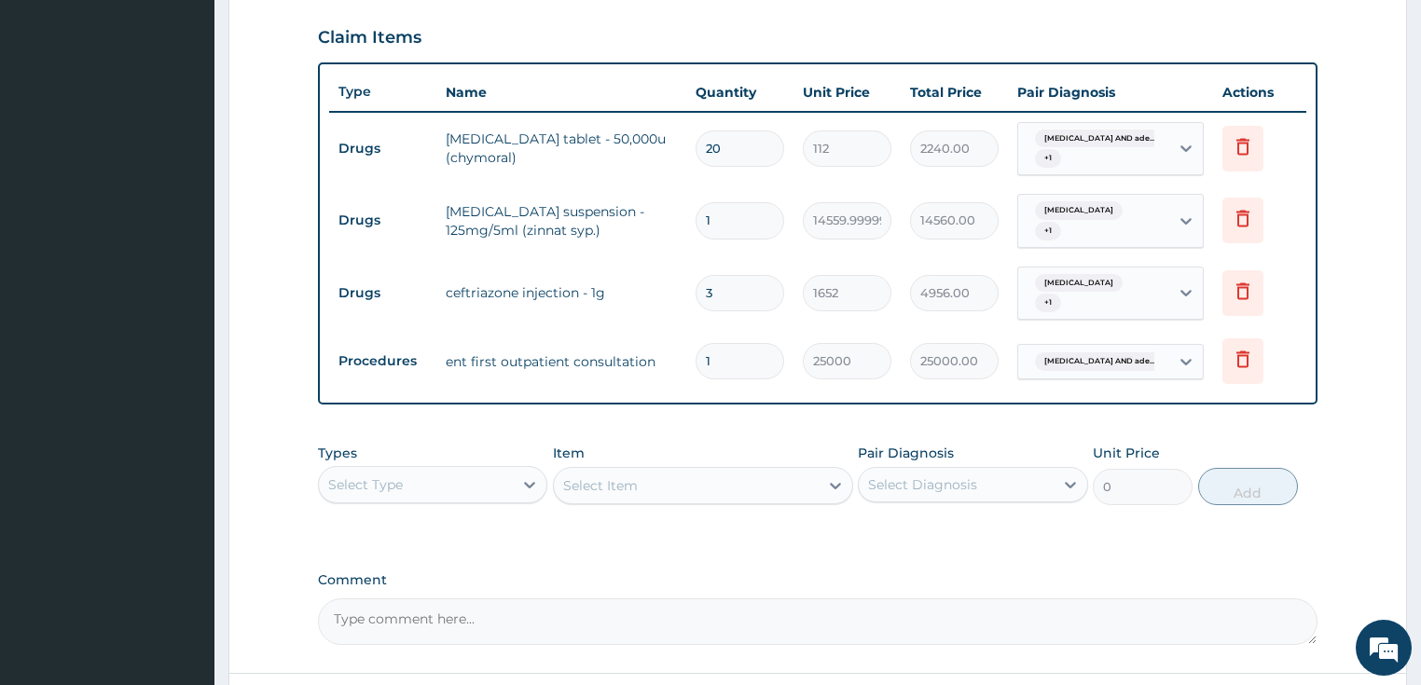
click at [448, 471] on div "Select Type" at bounding box center [416, 485] width 195 height 30
click at [436, 582] on div "Procedures" at bounding box center [433, 599] width 230 height 34
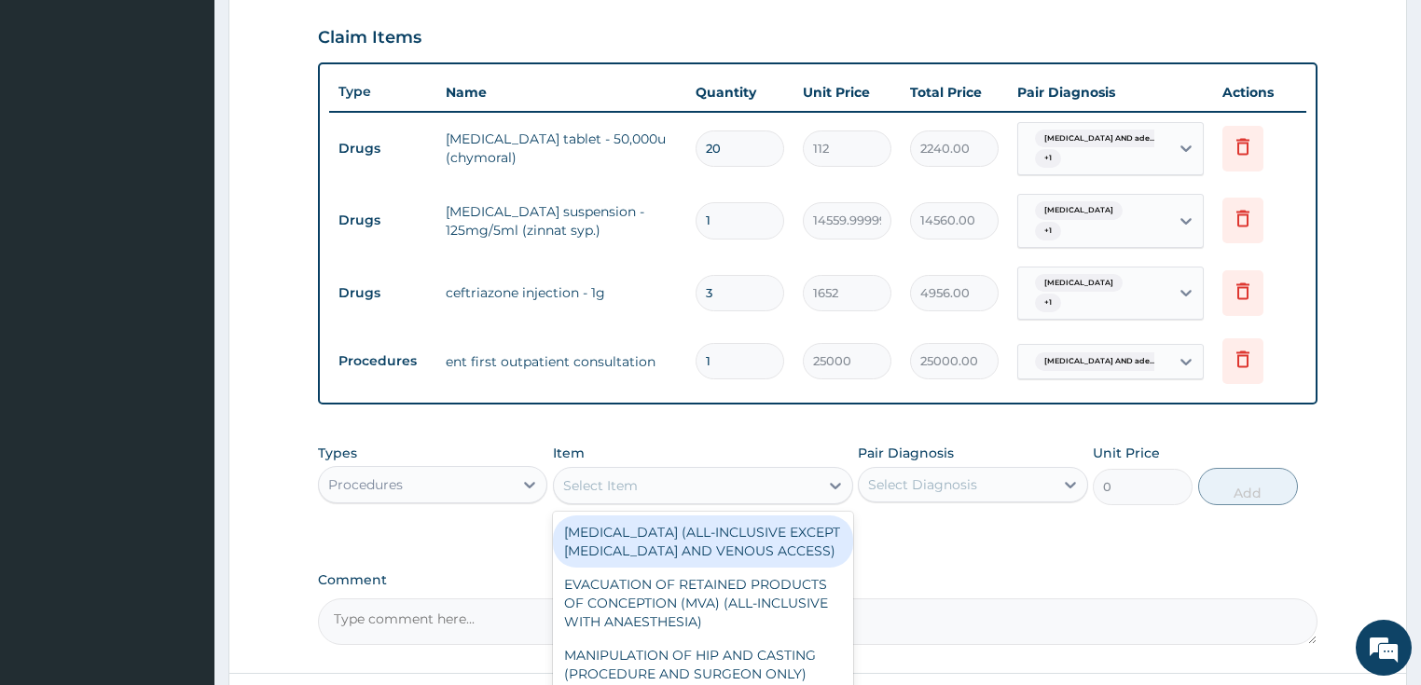
click at [649, 471] on div "Select Item" at bounding box center [686, 486] width 265 height 30
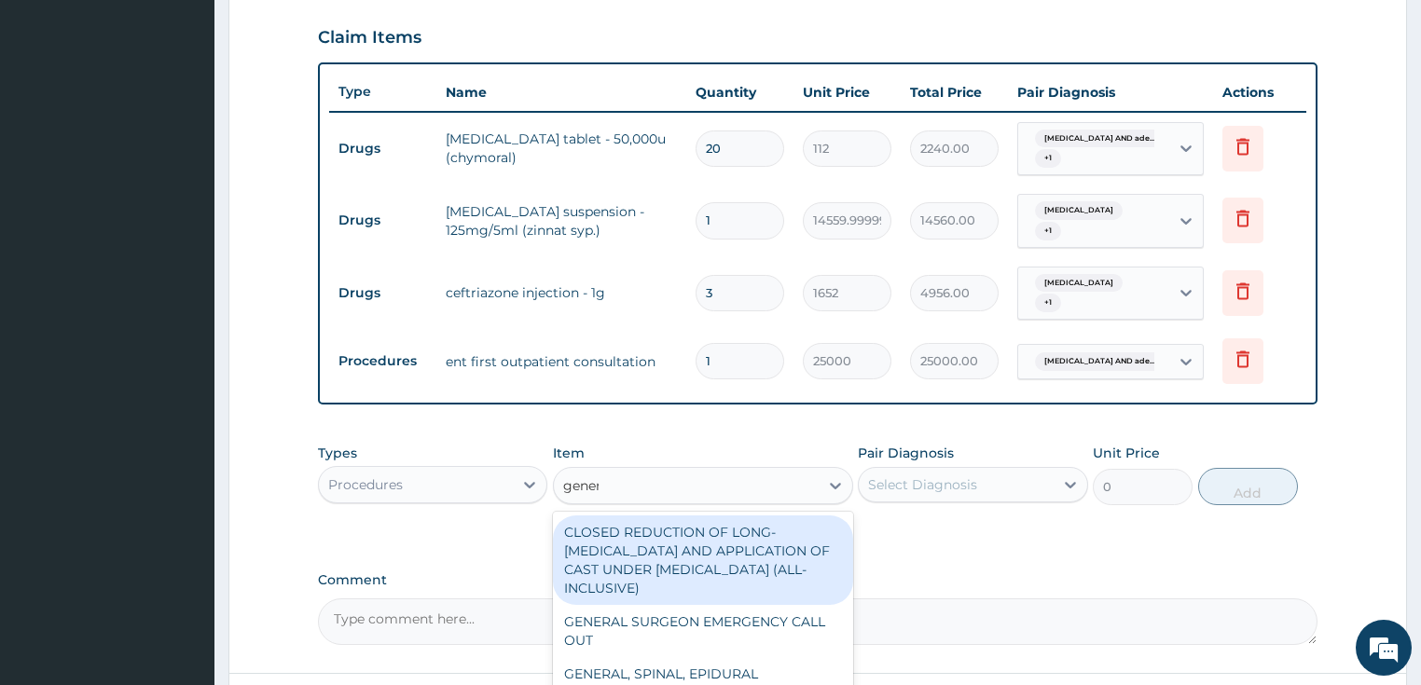
type input "genera"
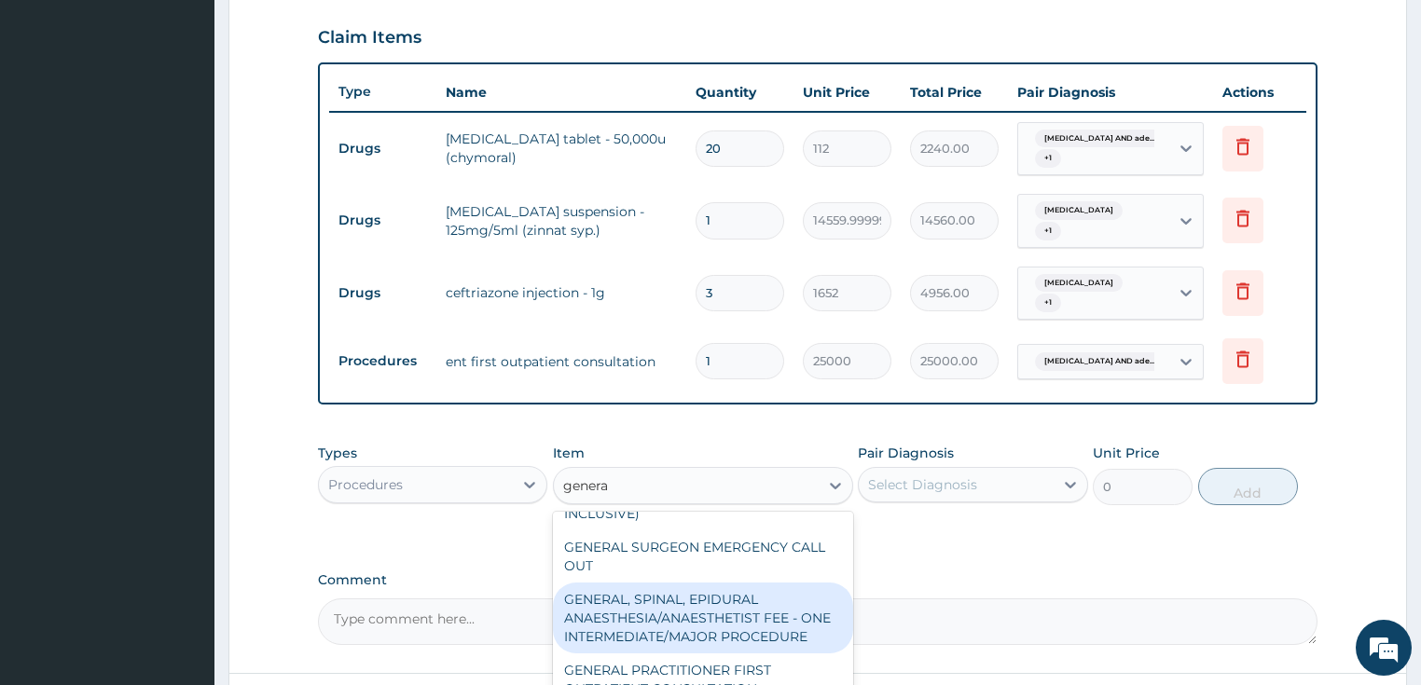
scroll to position [149, 0]
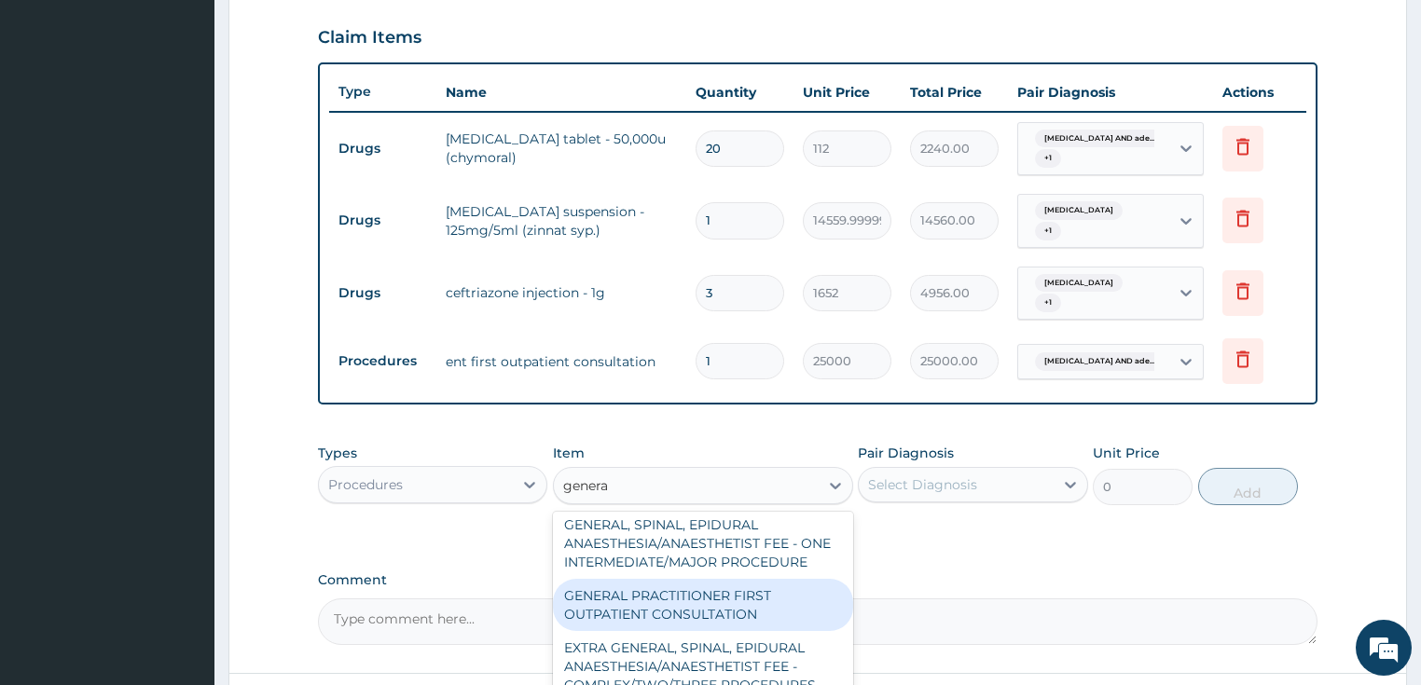
click at [695, 605] on div "GENERAL PRACTITIONER FIRST OUTPATIENT CONSULTATION" at bounding box center [703, 605] width 300 height 52
type input "3750"
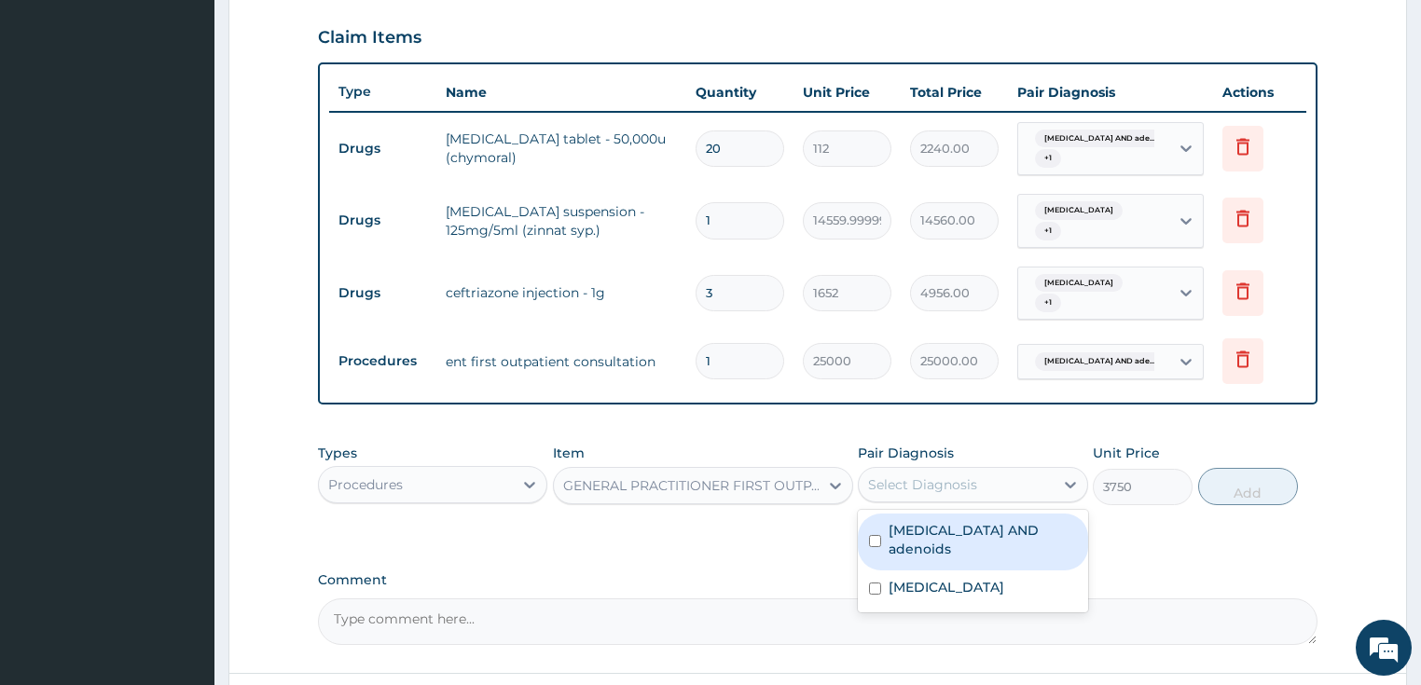
click at [952, 476] on div "Select Diagnosis" at bounding box center [922, 485] width 109 height 19
click at [935, 527] on label "Hypertrophy of tonsils AND adenoids" at bounding box center [983, 539] width 188 height 37
checkbox input "true"
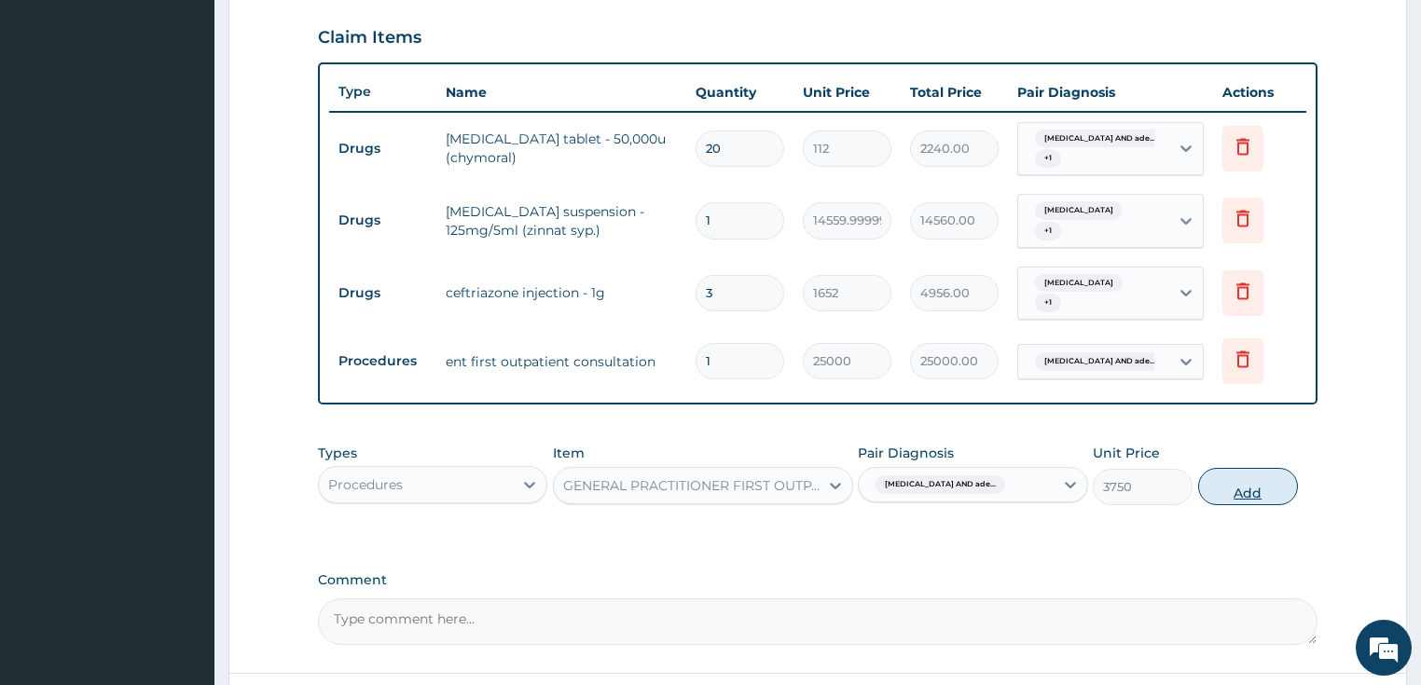
click at [1227, 475] on button "Add" at bounding box center [1248, 486] width 100 height 37
type input "0"
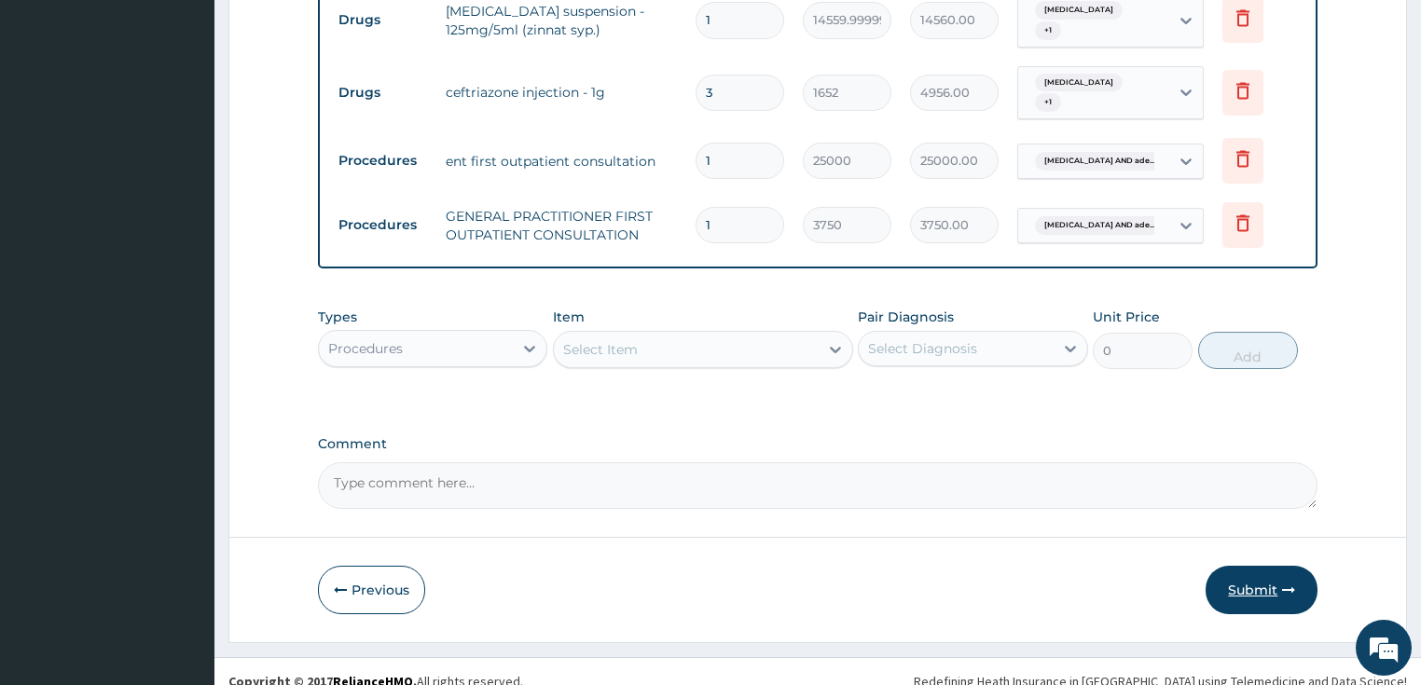
click at [1240, 566] on button "Submit" at bounding box center [1262, 590] width 112 height 48
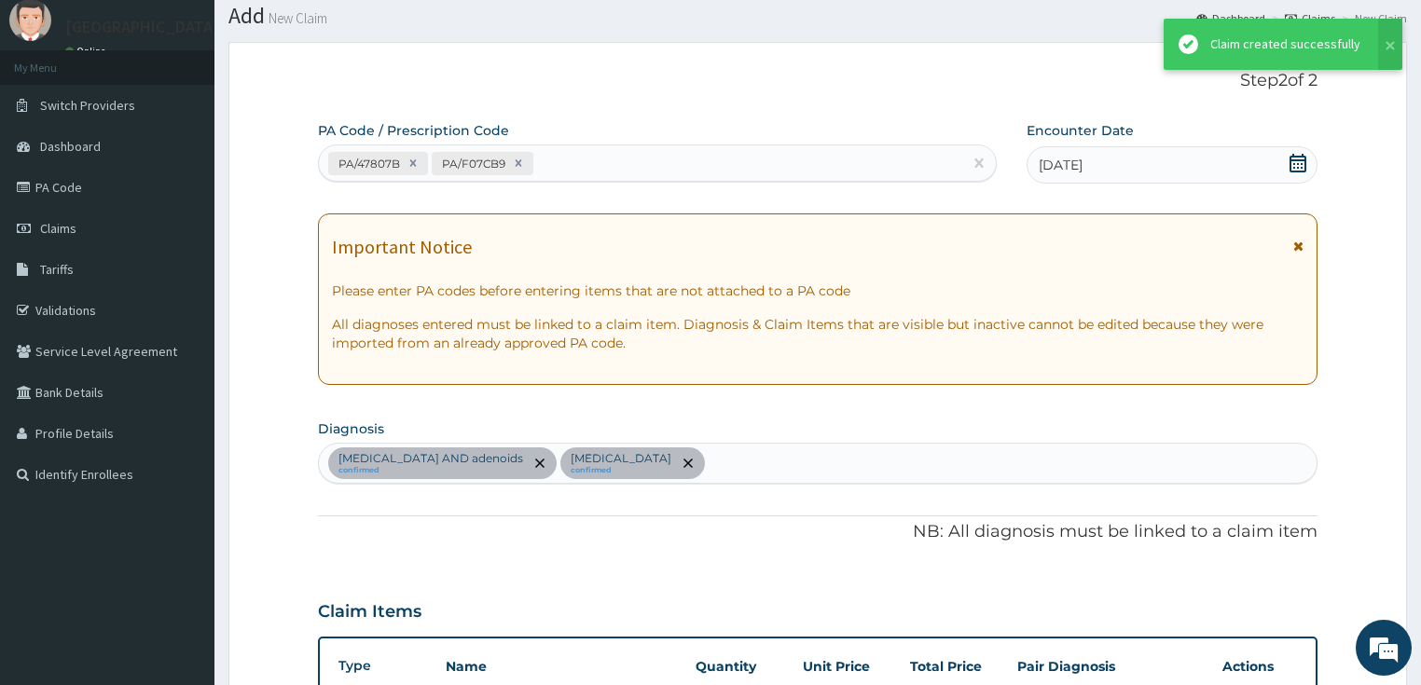
scroll to position [832, 0]
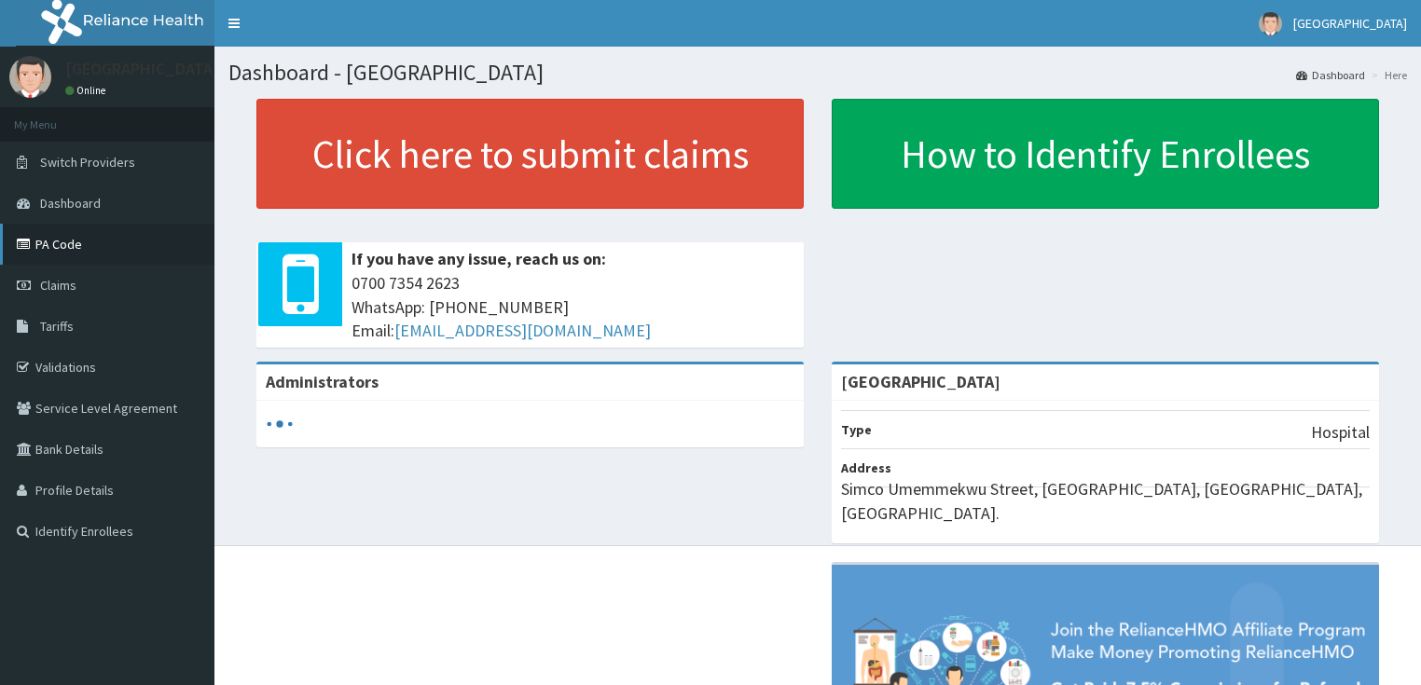
click at [66, 247] on link "PA Code" at bounding box center [107, 244] width 214 height 41
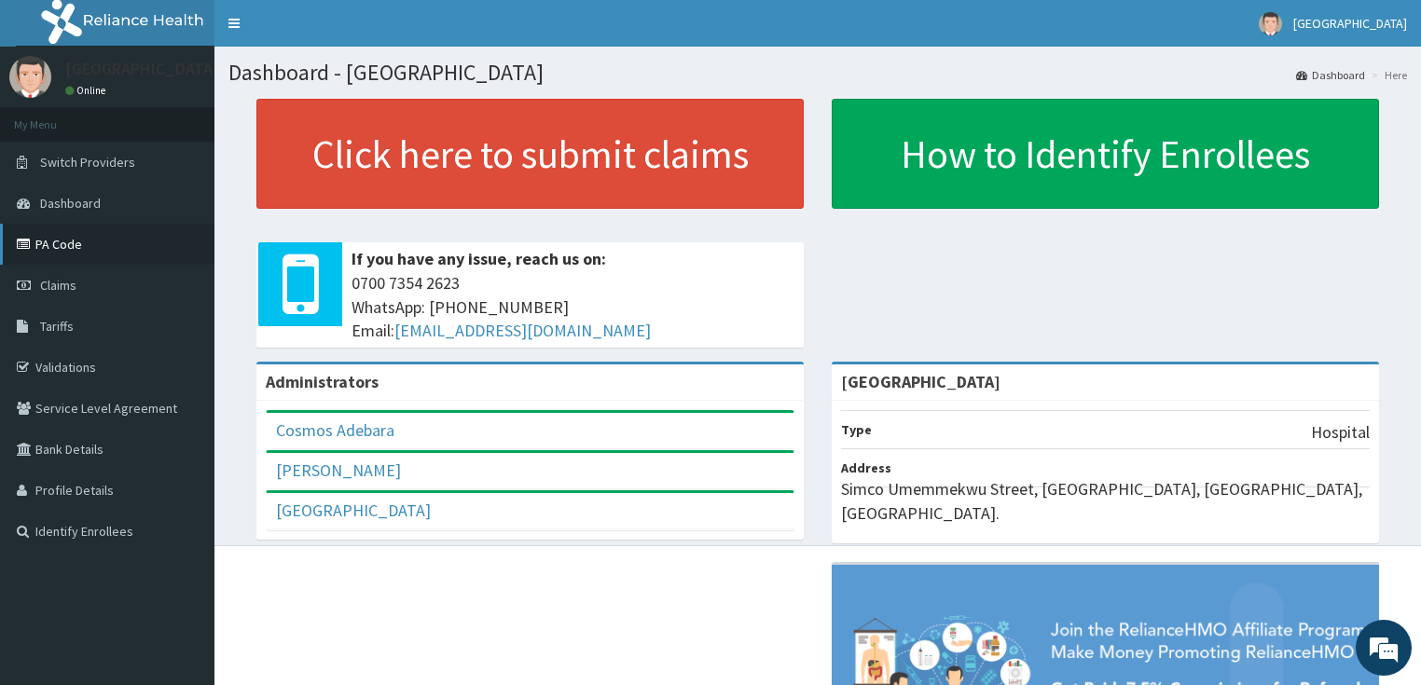
click at [116, 244] on link "PA Code" at bounding box center [107, 244] width 214 height 41
